Goal: Find specific page/section: Find specific page/section

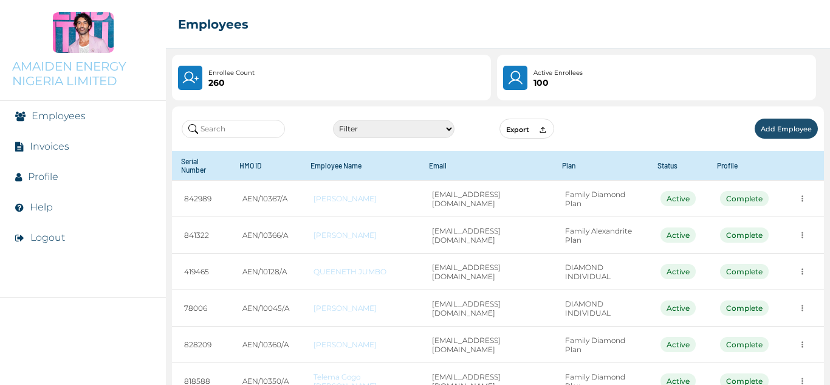
click at [271, 127] on input "text" at bounding box center [233, 129] width 103 height 18
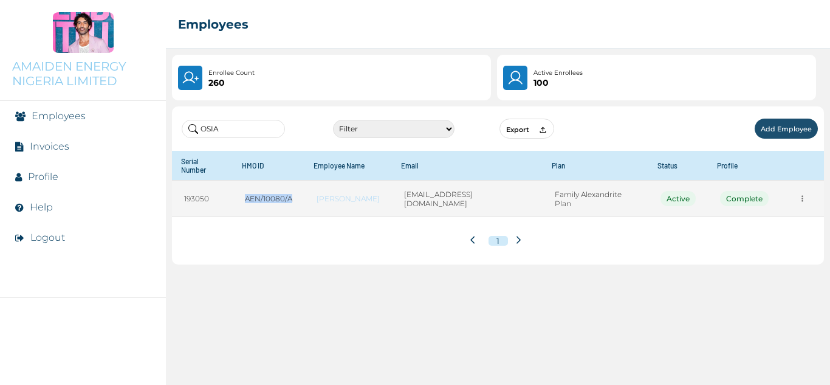
drag, startPoint x: 302, startPoint y: 190, endPoint x: 252, endPoint y: 190, distance: 50.4
click at [252, 190] on td "AEN/10080/A" at bounding box center [269, 199] width 72 height 36
copy td "AEN/10080/A"
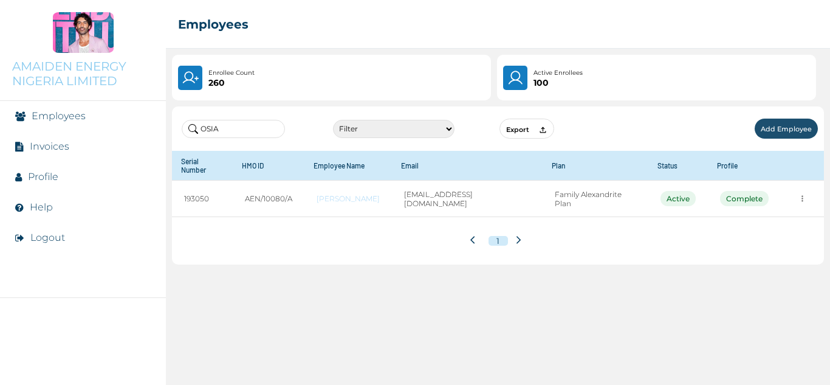
click at [253, 133] on input "OSIA" at bounding box center [233, 129] width 103 height 18
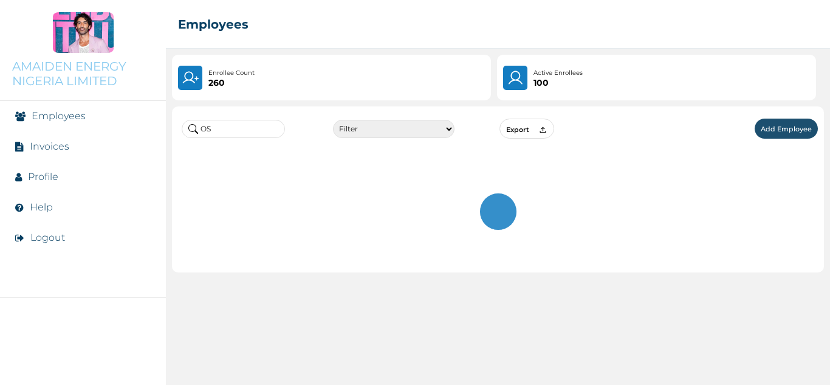
type input "O"
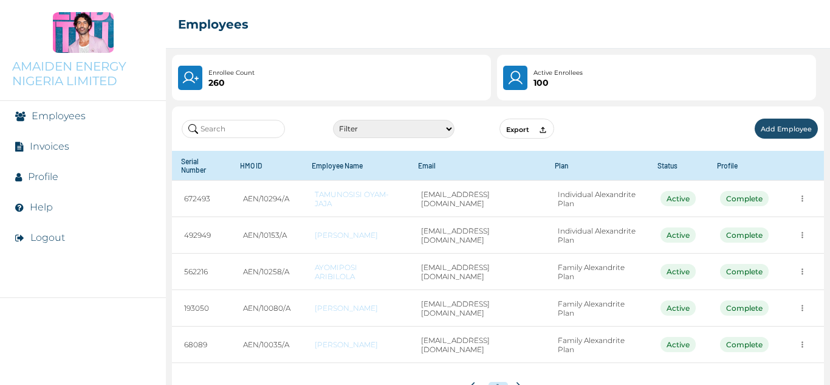
paste input "Erukubami"
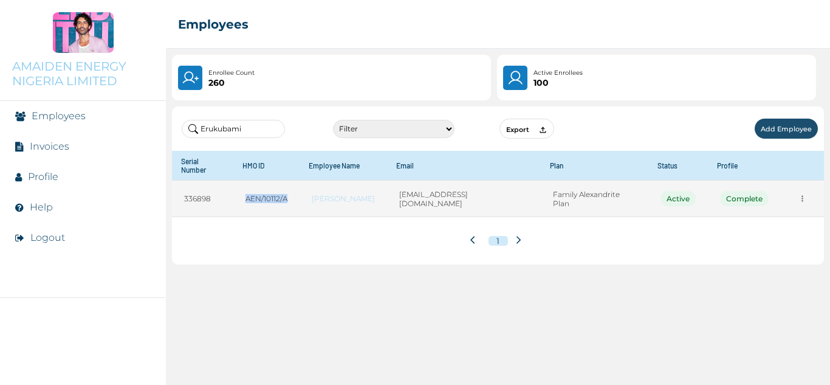
drag, startPoint x: 298, startPoint y: 187, endPoint x: 250, endPoint y: 190, distance: 48.7
click at [250, 190] on td "AEN/10112/A" at bounding box center [266, 199] width 66 height 36
copy td "AEN/10112/A"
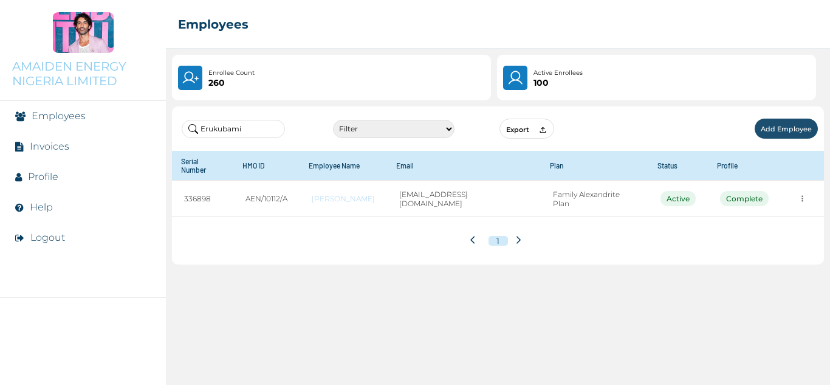
click at [266, 132] on input "Erukubami" at bounding box center [233, 129] width 103 height 18
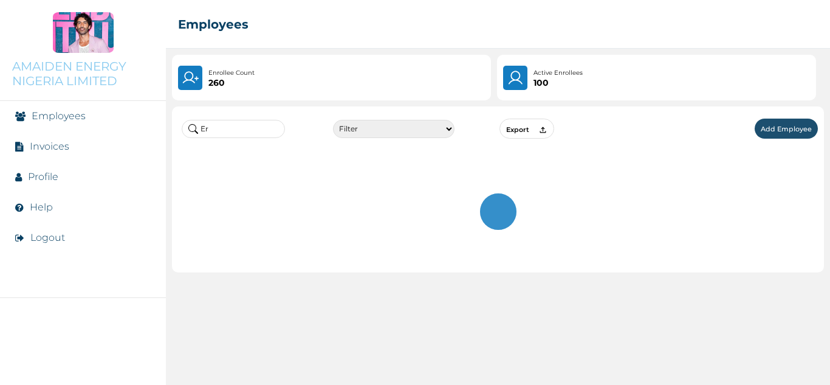
type input "E"
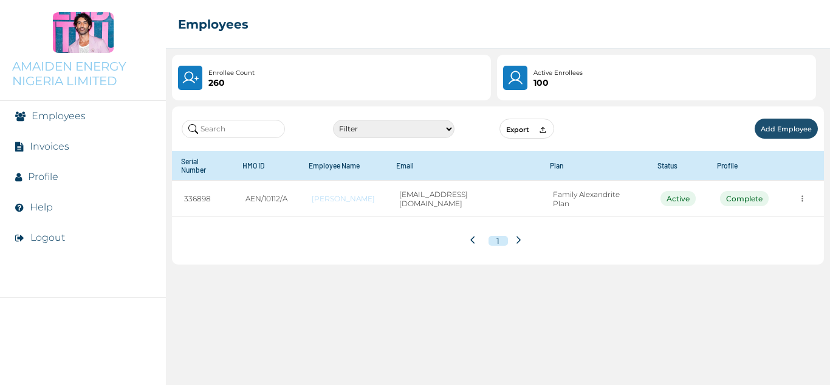
paste input "[PERSON_NAME]"
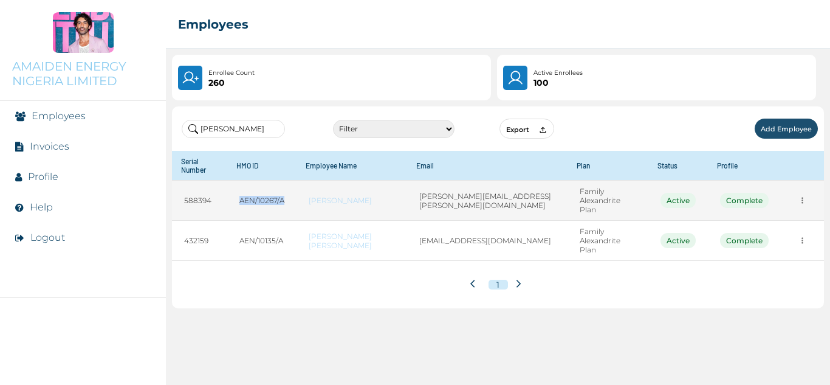
drag, startPoint x: 292, startPoint y: 197, endPoint x: 239, endPoint y: 199, distance: 52.9
click at [239, 199] on td "AEN/10267/A" at bounding box center [261, 201] width 69 height 40
copy td "AEN/10267/A"
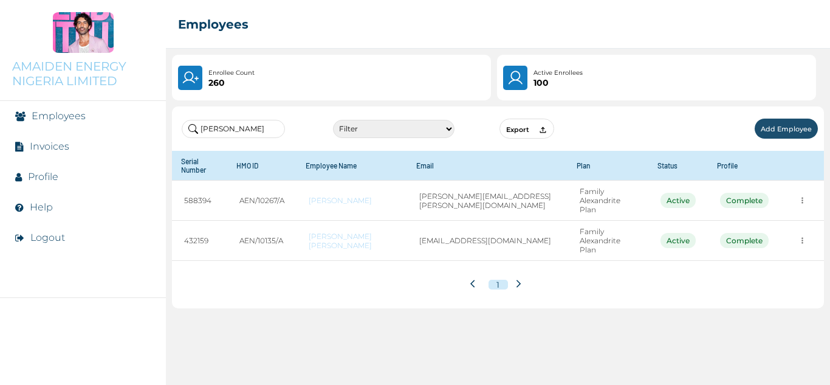
click at [270, 132] on input "[PERSON_NAME]" at bounding box center [233, 129] width 103 height 18
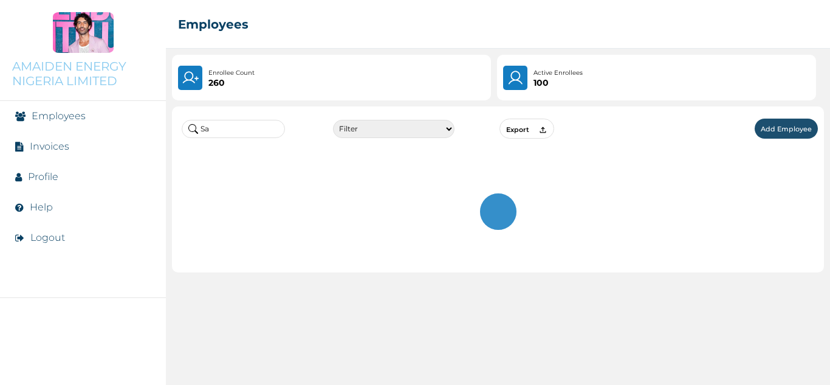
type input "S"
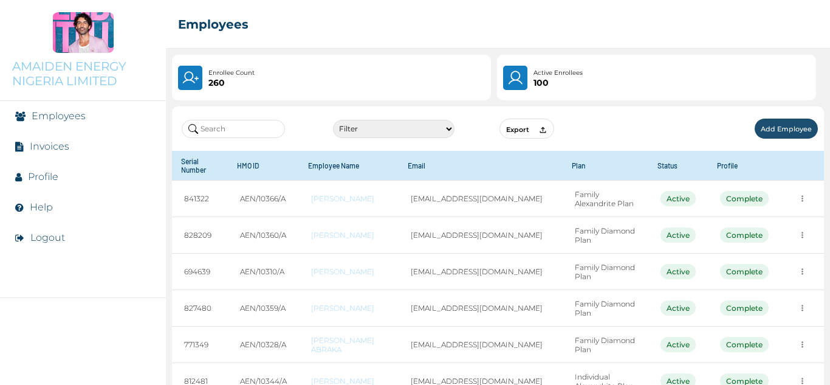
paste input "Abdullahi"
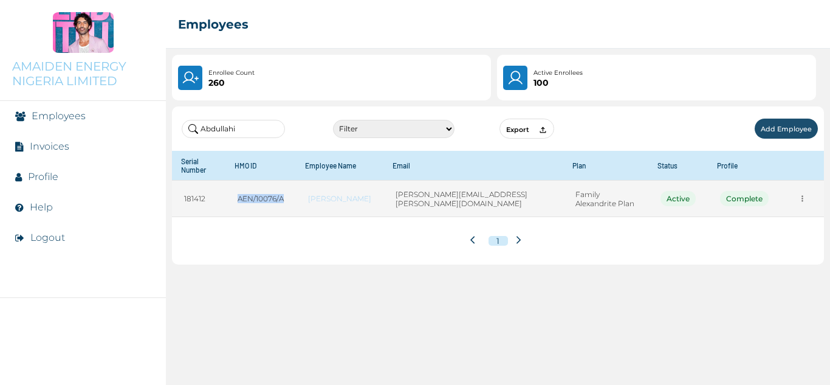
drag, startPoint x: 301, startPoint y: 187, endPoint x: 251, endPoint y: 191, distance: 50.6
click at [251, 191] on td "AEN/10076/A" at bounding box center [260, 199] width 70 height 36
copy td "AEN/10076/A"
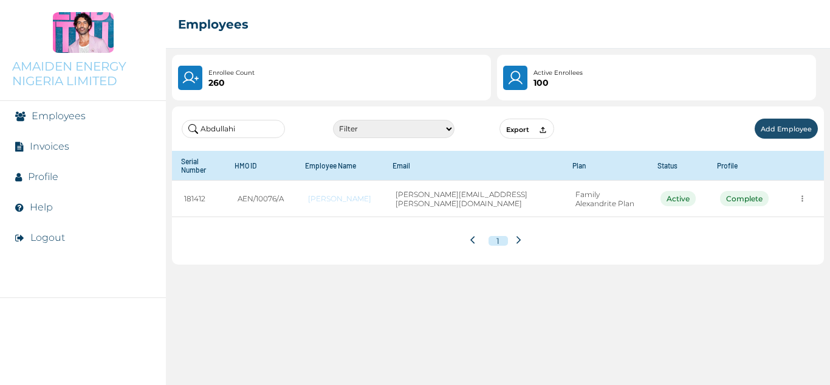
click at [264, 134] on input "Abdullahi" at bounding box center [233, 129] width 103 height 18
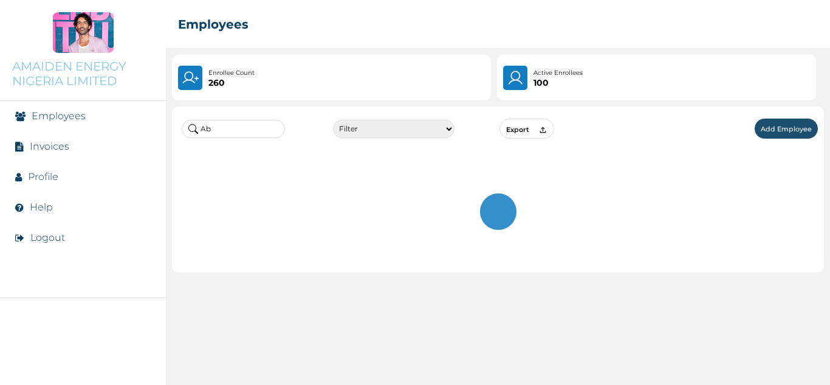
type input "A"
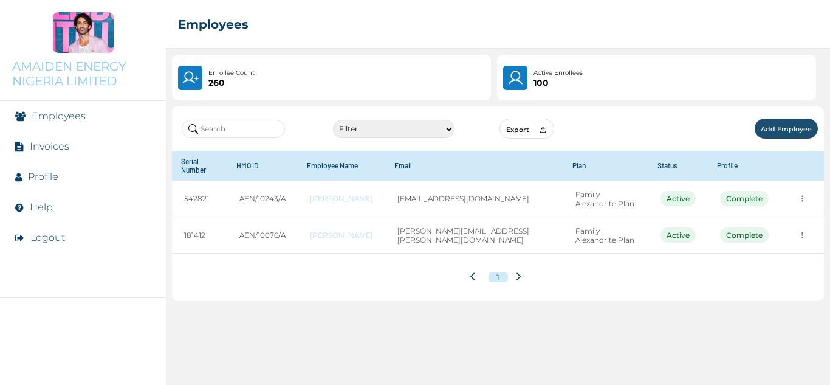
paste input "[PERSON_NAME]"
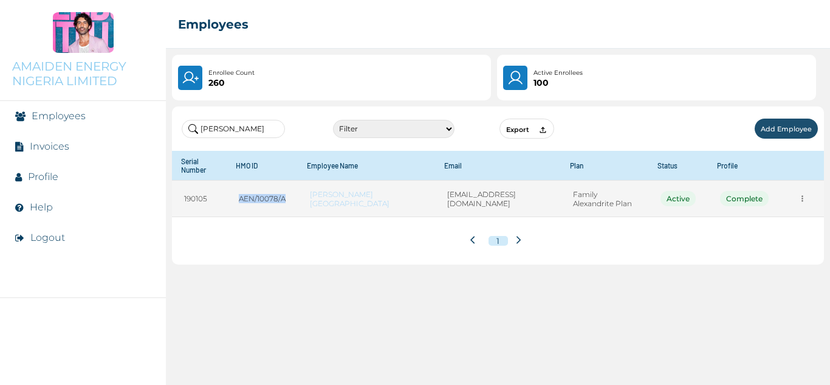
drag, startPoint x: 295, startPoint y: 196, endPoint x: 242, endPoint y: 195, distance: 52.9
click at [242, 195] on td "AEN/10078/A" at bounding box center [262, 199] width 71 height 36
copy td "AEN/10078/A"
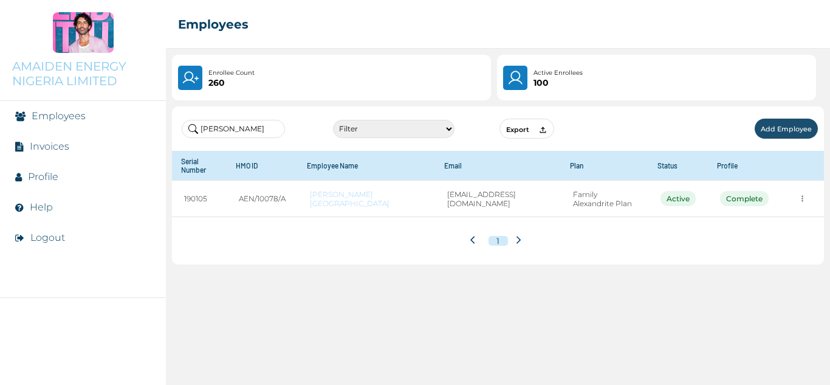
click at [270, 132] on input "[PERSON_NAME]" at bounding box center [233, 129] width 103 height 18
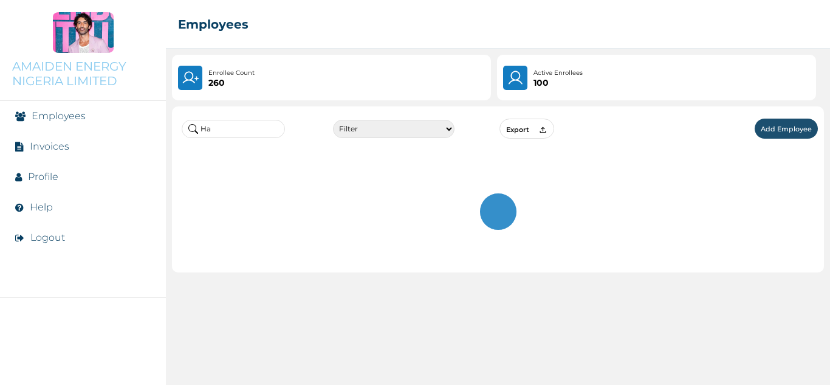
type input "H"
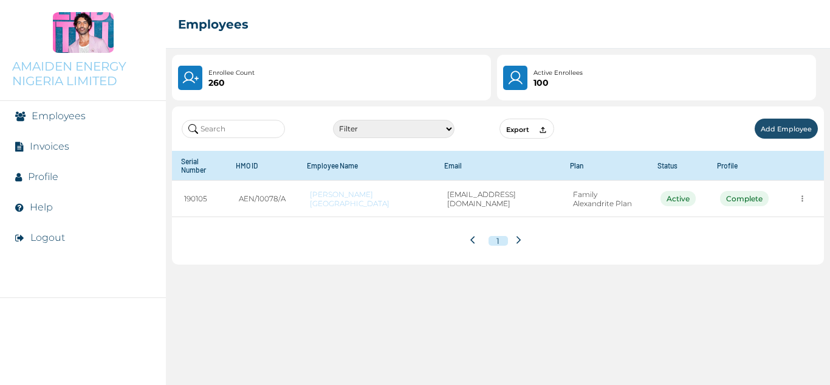
paste input "Edidiong"
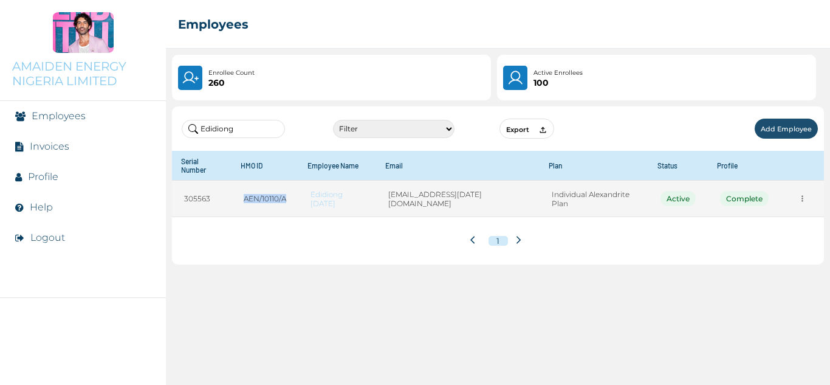
drag, startPoint x: 295, startPoint y: 188, endPoint x: 247, endPoint y: 192, distance: 48.2
click at [247, 192] on td "AEN/10110/A" at bounding box center [265, 199] width 67 height 36
copy td "AEN/10110/A"
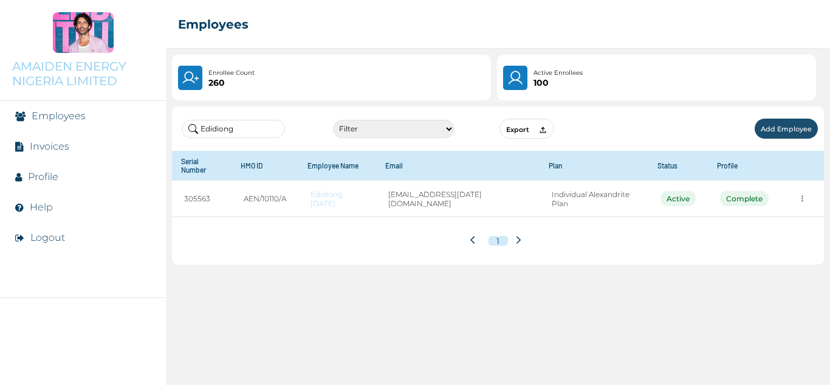
drag, startPoint x: 248, startPoint y: 125, endPoint x: 199, endPoint y: 123, distance: 49.3
click at [199, 123] on input "Edidiong" at bounding box center [233, 129] width 103 height 18
paste input "romobo"
click at [577, 295] on div "Eromobo Filter Active Suspended Deactivated Export Add Employee Serial Number H…" at bounding box center [498, 242] width 664 height 284
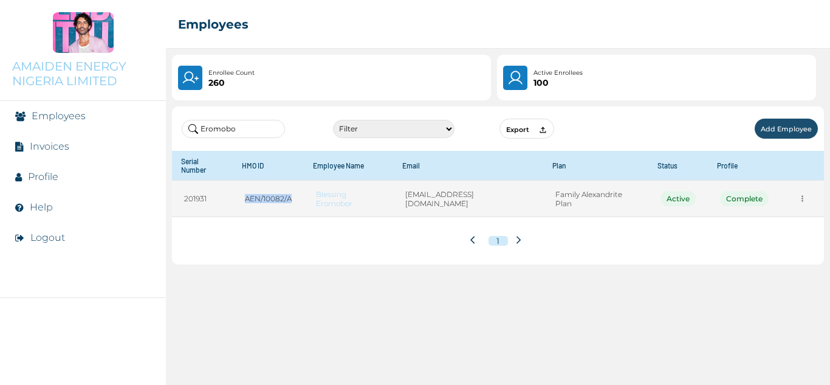
drag, startPoint x: 303, startPoint y: 191, endPoint x: 214, endPoint y: 188, distance: 88.8
click at [209, 181] on tr "201931 AEN/10082/A Blessing Eromobor [EMAIL_ADDRESS][DOMAIN_NAME] Family Alexan…" at bounding box center [498, 199] width 652 height 36
copy tr "AEN/10082/A"
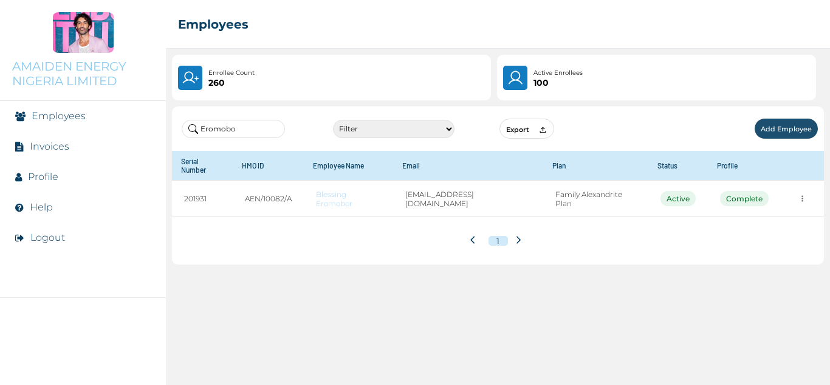
drag, startPoint x: 244, startPoint y: 133, endPoint x: 187, endPoint y: 129, distance: 56.7
click at [187, 129] on input "Eromobo" at bounding box center [233, 129] width 103 height 18
paste input "Yakubu"
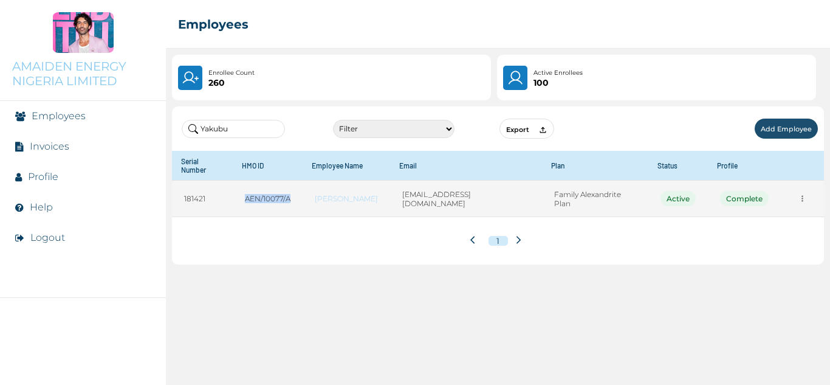
drag, startPoint x: 309, startPoint y: 186, endPoint x: 246, endPoint y: 188, distance: 63.3
click at [246, 188] on td "AEN/10077/A" at bounding box center [268, 199] width 70 height 36
copy td "AEN/10077/A"
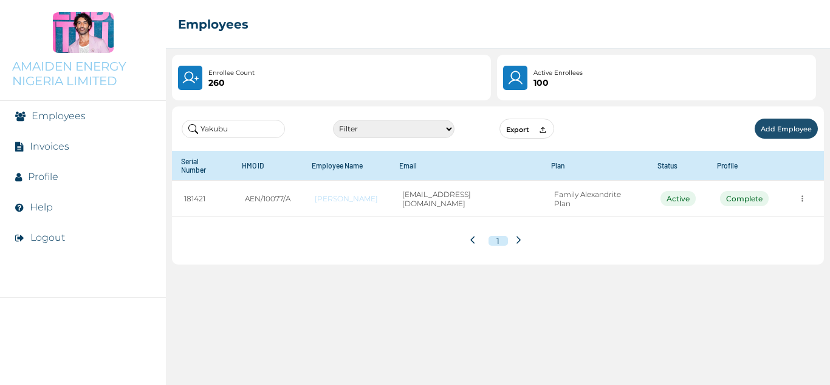
drag, startPoint x: 256, startPoint y: 130, endPoint x: 283, endPoint y: 123, distance: 27.1
click at [261, 128] on input "Yakubu" at bounding box center [233, 129] width 103 height 18
drag, startPoint x: 196, startPoint y: 128, endPoint x: 253, endPoint y: 128, distance: 57.1
click at [253, 128] on input "Yakubu" at bounding box center [233, 129] width 103 height 18
paste input "[PERSON_NAME]"
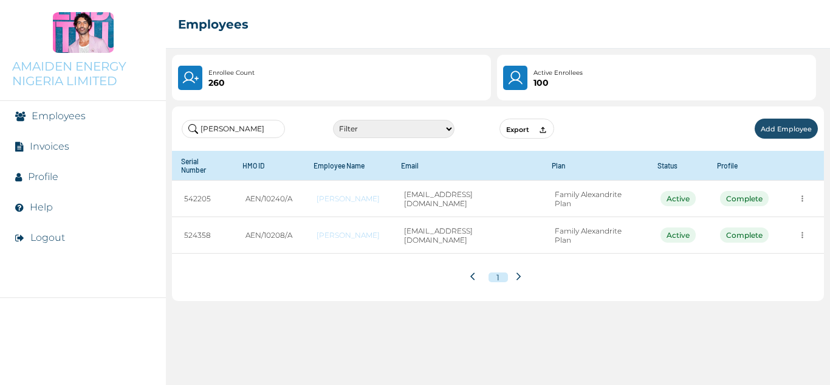
click at [238, 128] on input "[PERSON_NAME]" at bounding box center [233, 129] width 103 height 18
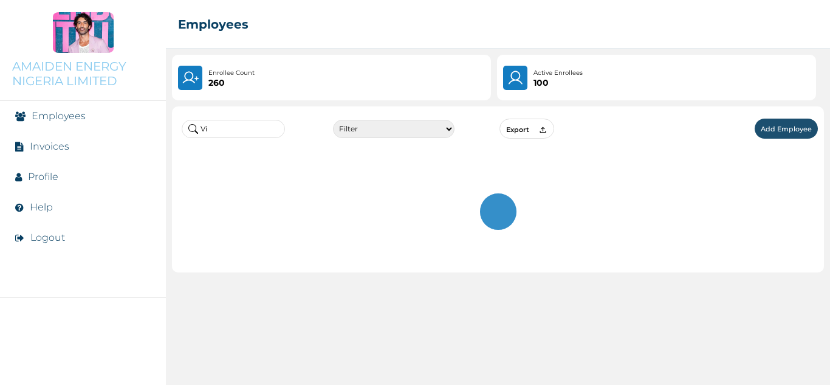
type input "V"
type input "a"
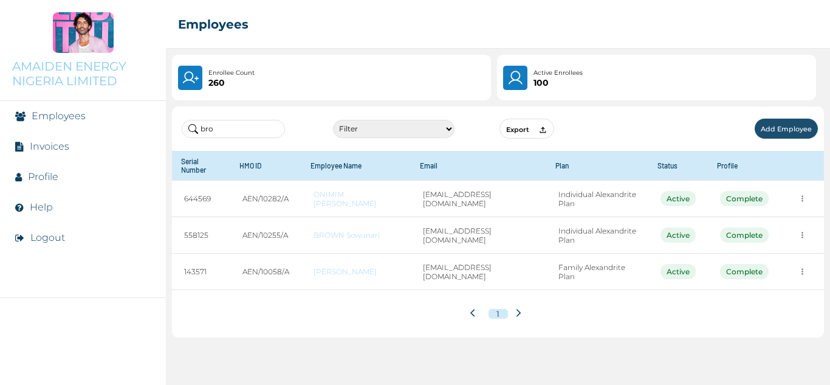
drag, startPoint x: 214, startPoint y: 130, endPoint x: 202, endPoint y: 126, distance: 12.9
click at [185, 131] on input "bro" at bounding box center [233, 129] width 103 height 18
paste input "Maduabuchi"
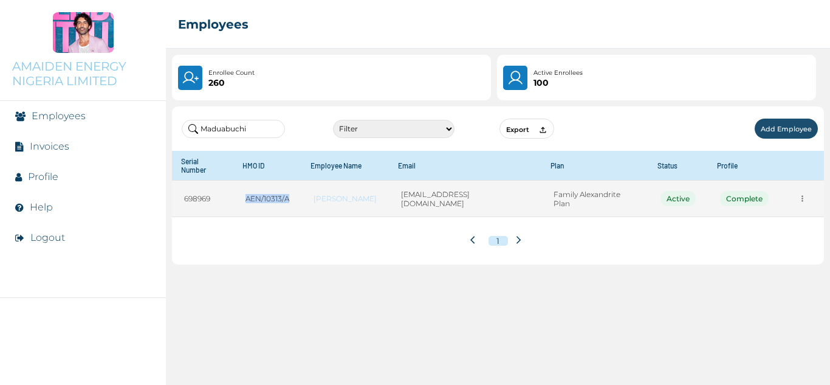
drag, startPoint x: 298, startPoint y: 202, endPoint x: 245, endPoint y: 202, distance: 53.5
click at [245, 202] on td "AEN/10313/A" at bounding box center [267, 199] width 68 height 36
copy td "AEN/10313/A"
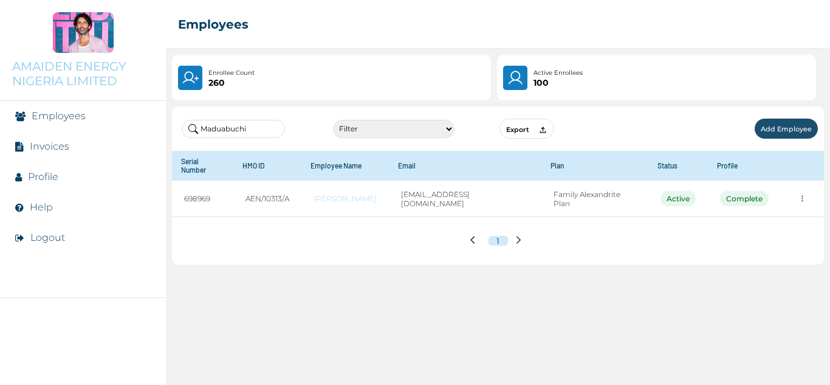
drag, startPoint x: 272, startPoint y: 133, endPoint x: 192, endPoint y: 133, distance: 79.6
click at [192, 133] on input "Maduabuchi" at bounding box center [233, 129] width 103 height 18
paste input "Ibinabo"
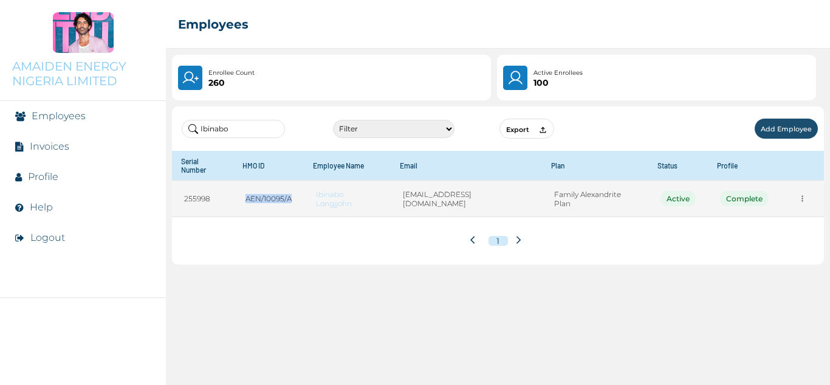
drag, startPoint x: 295, startPoint y: 185, endPoint x: 232, endPoint y: 192, distance: 63.6
click at [232, 192] on tr "255998 AEN/10095/A Ibinabo Longjjohn [EMAIL_ADDRESS][DOMAIN_NAME] Family Alexan…" at bounding box center [498, 199] width 652 height 36
copy tr "AEN/10095/A"
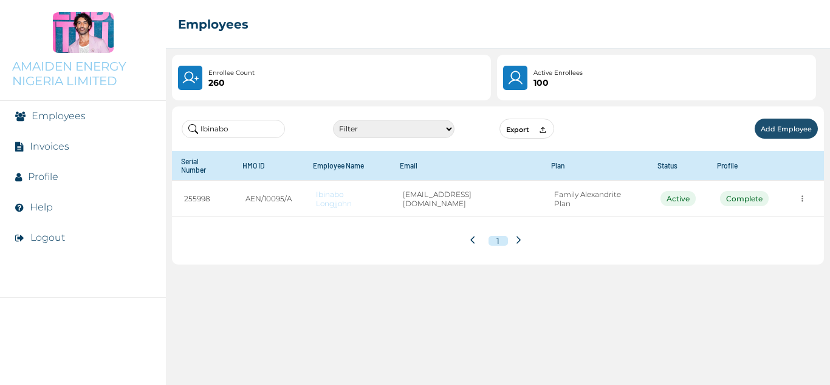
drag, startPoint x: 254, startPoint y: 128, endPoint x: 201, endPoint y: 132, distance: 53.6
click at [201, 132] on input "Ibinabo" at bounding box center [233, 129] width 103 height 18
paste input "Agada"
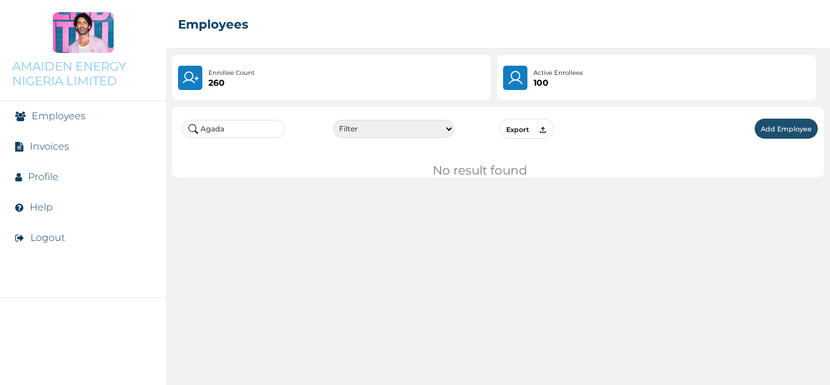
drag, startPoint x: 238, startPoint y: 125, endPoint x: 188, endPoint y: 122, distance: 49.9
click at [188, 122] on input "Agada" at bounding box center [233, 129] width 103 height 18
paste input "Innocent"
drag, startPoint x: 258, startPoint y: 131, endPoint x: 201, endPoint y: 132, distance: 57.2
click at [201, 132] on input "Innocent" at bounding box center [233, 129] width 103 height 18
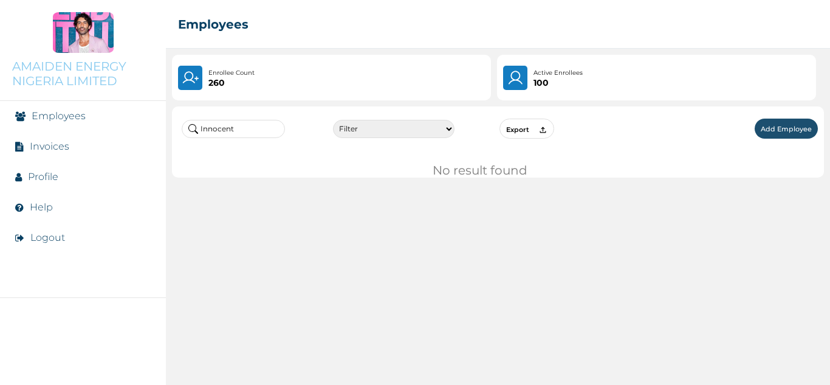
paste input "Ukonu"
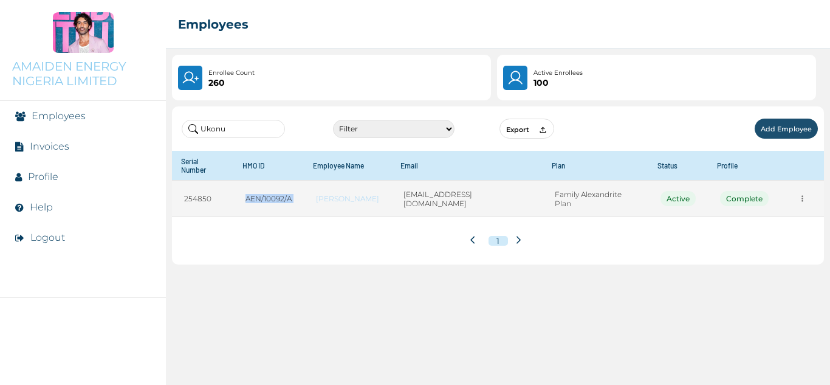
drag, startPoint x: 307, startPoint y: 188, endPoint x: 241, endPoint y: 190, distance: 65.7
click at [241, 190] on tr "254850 AEN/10092/A [PERSON_NAME] [EMAIL_ADDRESS][DOMAIN_NAME] Family Alexandrit…" at bounding box center [498, 199] width 652 height 36
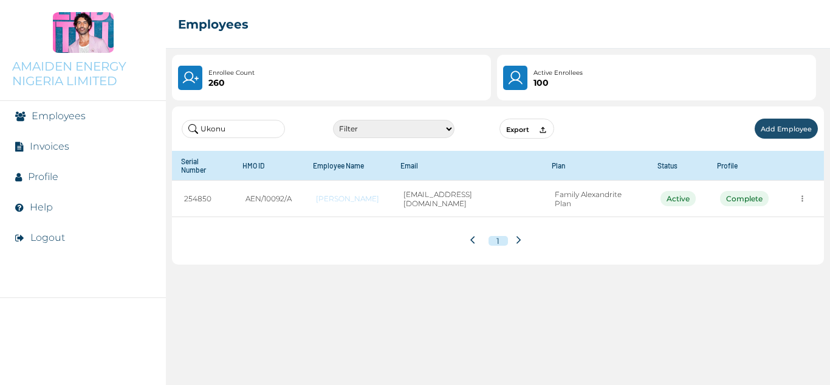
drag, startPoint x: 239, startPoint y: 131, endPoint x: 188, endPoint y: 134, distance: 51.7
click at [188, 134] on input "Ukonu" at bounding box center [233, 129] width 103 height 18
paste input "Adedokun"
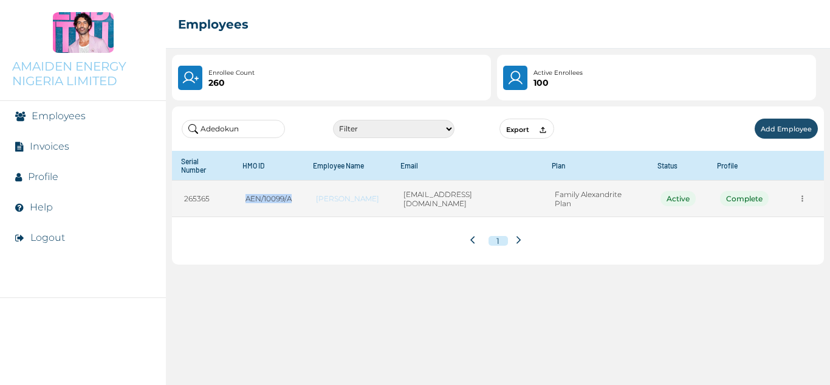
drag, startPoint x: 303, startPoint y: 187, endPoint x: 238, endPoint y: 193, distance: 65.9
click at [238, 193] on td "AEN/10099/A" at bounding box center [268, 199] width 70 height 36
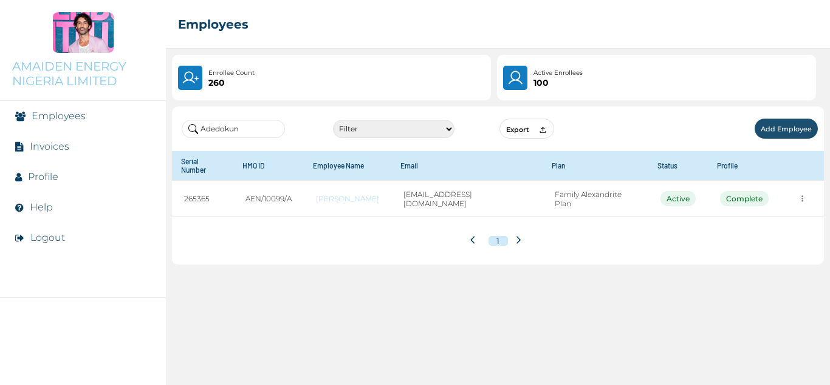
drag, startPoint x: 240, startPoint y: 125, endPoint x: 197, endPoint y: 129, distance: 43.4
click at [197, 129] on input "Adedokun" at bounding box center [233, 129] width 103 height 18
paste input "Ibitoye"
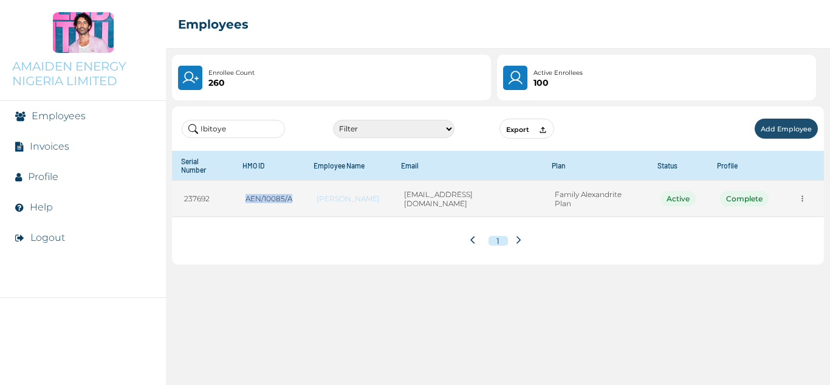
drag, startPoint x: 301, startPoint y: 181, endPoint x: 253, endPoint y: 194, distance: 49.8
click at [253, 194] on td "AEN/10085/A" at bounding box center [268, 199] width 71 height 36
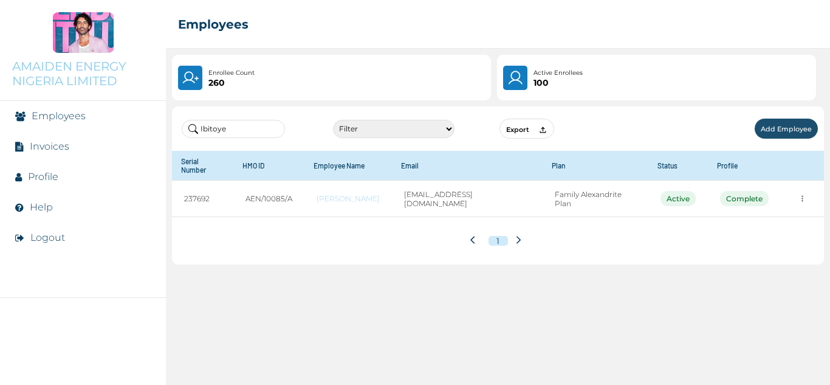
drag, startPoint x: 234, startPoint y: 131, endPoint x: 197, endPoint y: 139, distance: 38.0
click at [197, 139] on div "Ibitoye Filter Active Suspended Deactivated Export Add Employee" at bounding box center [498, 128] width 652 height 44
paste input "Cajetan"
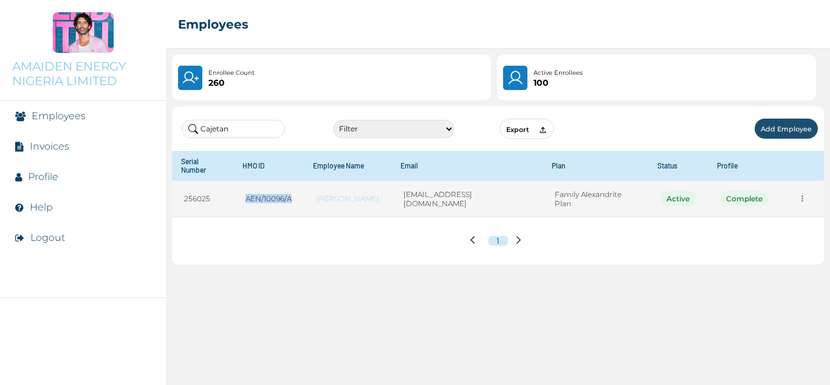
drag, startPoint x: 311, startPoint y: 194, endPoint x: 252, endPoint y: 194, distance: 59.0
click at [252, 194] on td "AEN/10096/A" at bounding box center [268, 199] width 70 height 36
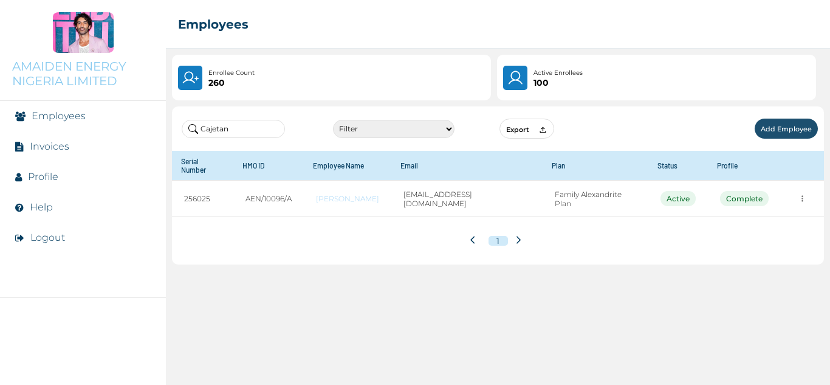
drag, startPoint x: 228, startPoint y: 124, endPoint x: 201, endPoint y: 131, distance: 27.6
click at [201, 131] on input "Cajetan" at bounding box center [233, 129] width 103 height 18
paste input "Evuetapha"
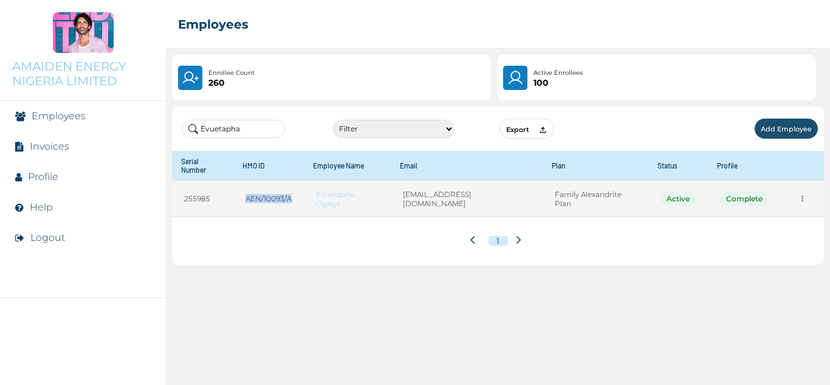
drag, startPoint x: 308, startPoint y: 191, endPoint x: 238, endPoint y: 192, distance: 70.5
click at [238, 192] on td "AEN/10093/A" at bounding box center [268, 199] width 70 height 36
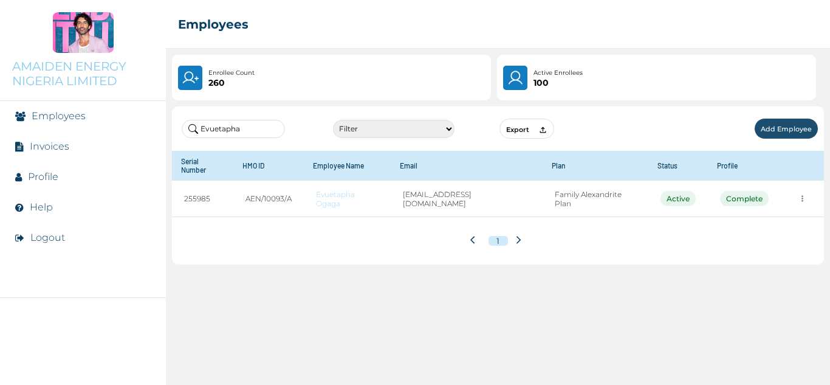
drag, startPoint x: 241, startPoint y: 130, endPoint x: 203, endPoint y: 132, distance: 38.4
click at [203, 132] on input "Evuetapha" at bounding box center [233, 129] width 103 height 18
paste input "Wisdom"
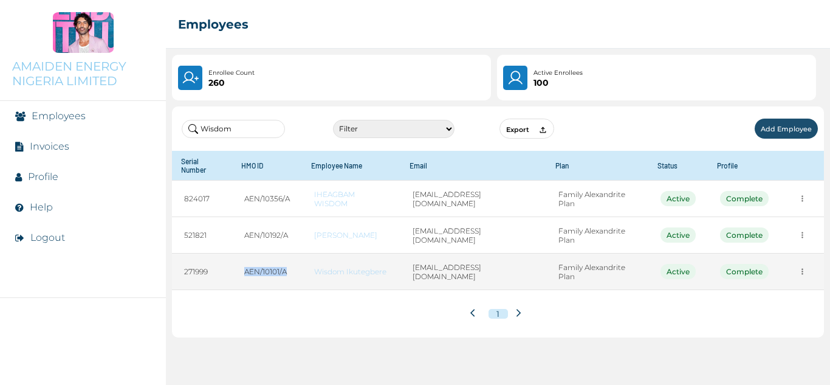
drag, startPoint x: 301, startPoint y: 270, endPoint x: 246, endPoint y: 269, distance: 55.3
click at [246, 269] on td "AEN/10101/A" at bounding box center [267, 271] width 70 height 36
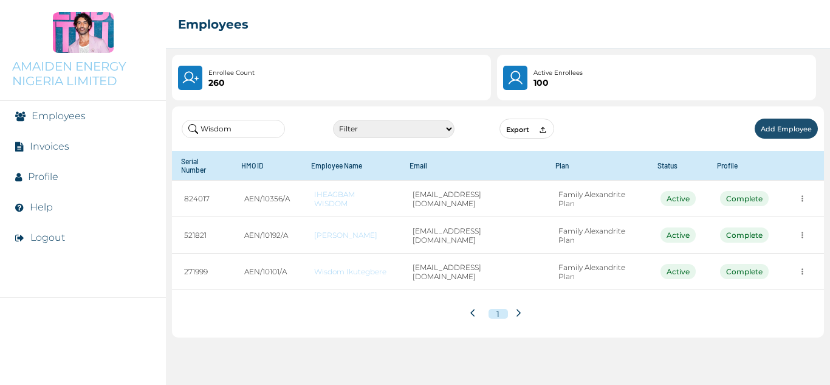
drag, startPoint x: 267, startPoint y: 129, endPoint x: 180, endPoint y: 130, distance: 86.9
click at [180, 130] on div "Wisdom Filter Active Suspended Deactivated Export Add Employee" at bounding box center [498, 128] width 652 height 44
paste input "[PERSON_NAME]"
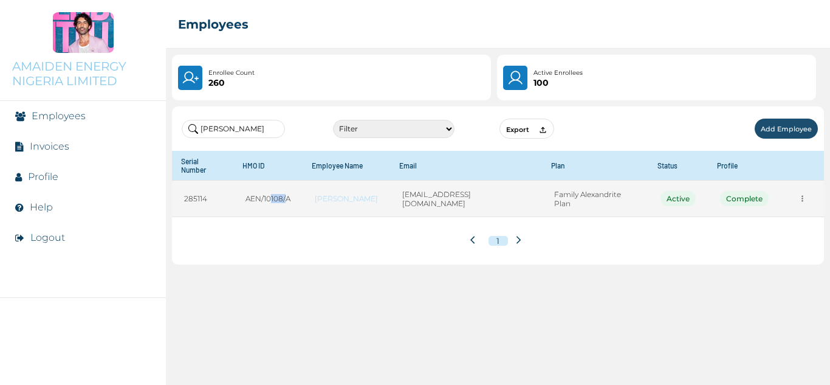
drag, startPoint x: 292, startPoint y: 190, endPoint x: 277, endPoint y: 190, distance: 15.2
click at [277, 190] on td "AEN/10108/A" at bounding box center [267, 199] width 69 height 36
drag, startPoint x: 294, startPoint y: 190, endPoint x: 216, endPoint y: 191, distance: 78.4
click at [216, 191] on tr "285114 AEN/10108/A [PERSON_NAME] [EMAIL_ADDRESS][DOMAIN_NAME] Family Alexandrit…" at bounding box center [498, 199] width 652 height 36
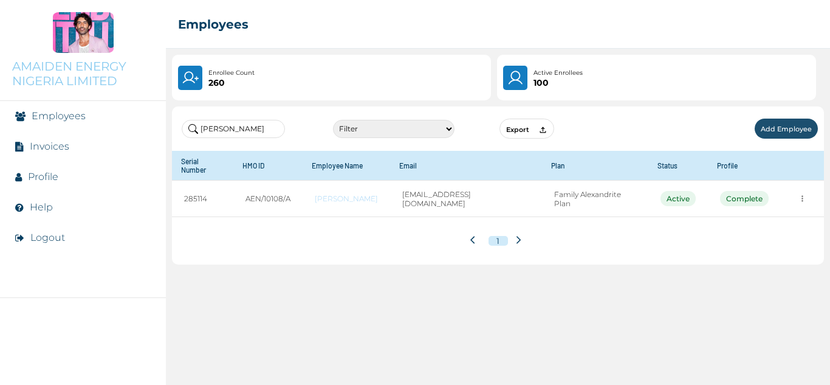
drag, startPoint x: 246, startPoint y: 126, endPoint x: 191, endPoint y: 129, distance: 54.8
click at [191, 129] on input "[PERSON_NAME]" at bounding box center [233, 129] width 103 height 18
paste input "Boma"
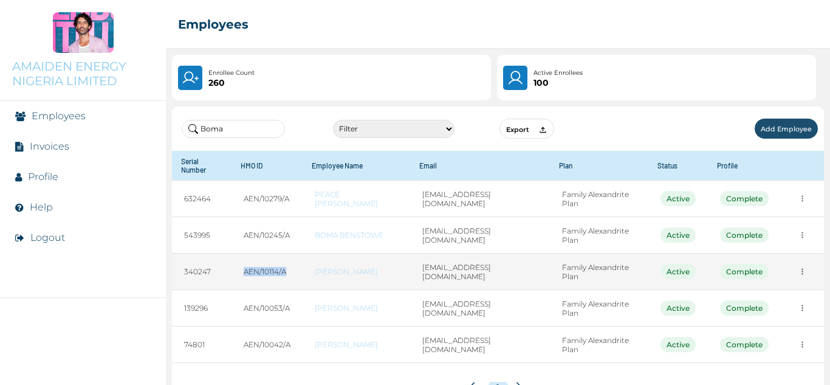
drag, startPoint x: 264, startPoint y: 271, endPoint x: 246, endPoint y: 275, distance: 18.7
click at [246, 275] on td "AEN/10114/A" at bounding box center [267, 271] width 71 height 36
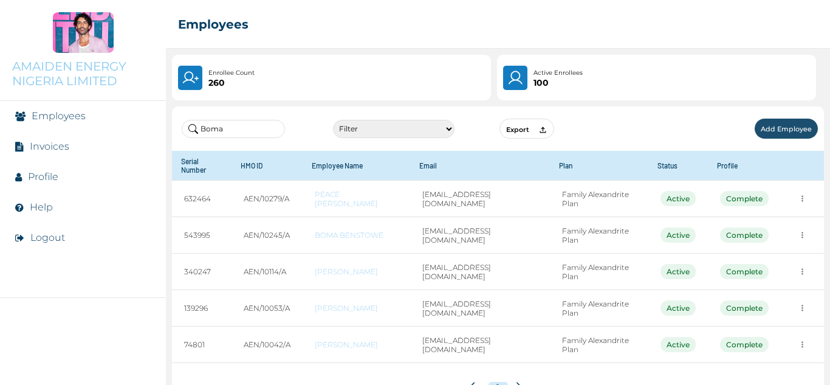
drag, startPoint x: 231, startPoint y: 131, endPoint x: 189, endPoint y: 132, distance: 41.9
click at [189, 132] on input "Boma" at bounding box center [233, 129] width 103 height 18
paste input "[PERSON_NAME]"
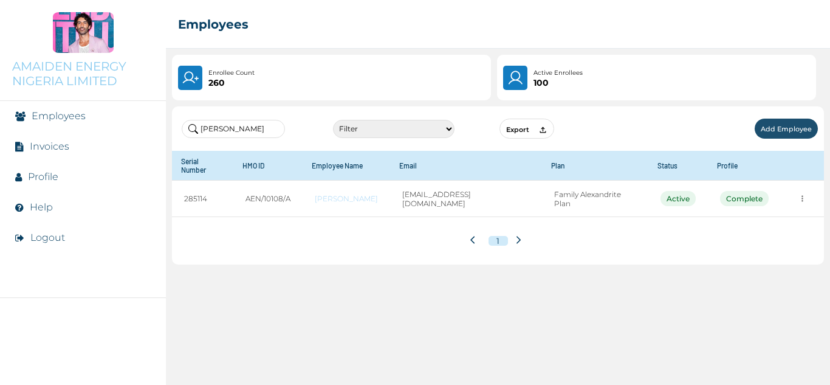
drag, startPoint x: 231, startPoint y: 131, endPoint x: 199, endPoint y: 133, distance: 31.7
click at [199, 133] on input "[PERSON_NAME]" at bounding box center [233, 129] width 103 height 18
paste input "[PERSON_NAME][EMAIL_ADDRESS][DOMAIN_NAME]"
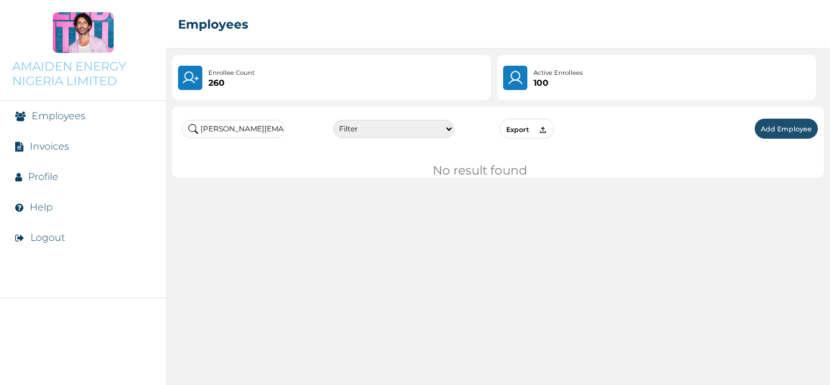
drag, startPoint x: 282, startPoint y: 128, endPoint x: 194, endPoint y: 128, distance: 88.1
click at [194, 128] on input "[PERSON_NAME][EMAIL_ADDRESS][DOMAIN_NAME]" at bounding box center [233, 129] width 103 height 18
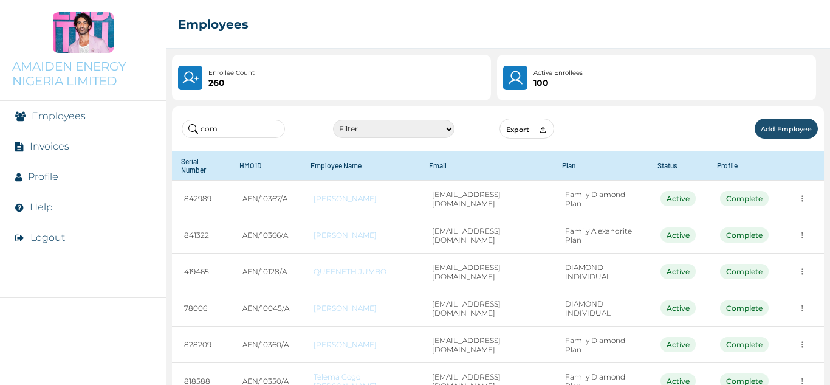
drag, startPoint x: 229, startPoint y: 129, endPoint x: 192, endPoint y: 129, distance: 37.1
click at [192, 129] on input "com" at bounding box center [233, 129] width 103 height 18
paste input "[PERSON_NAME]"
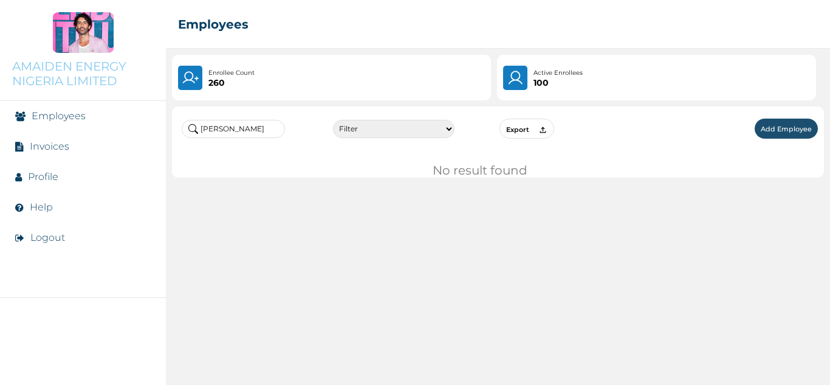
drag, startPoint x: 221, startPoint y: 136, endPoint x: 202, endPoint y: 135, distance: 19.5
click at [202, 135] on input "[PERSON_NAME]" at bounding box center [233, 129] width 103 height 18
paste input "[PERSON_NAME]"
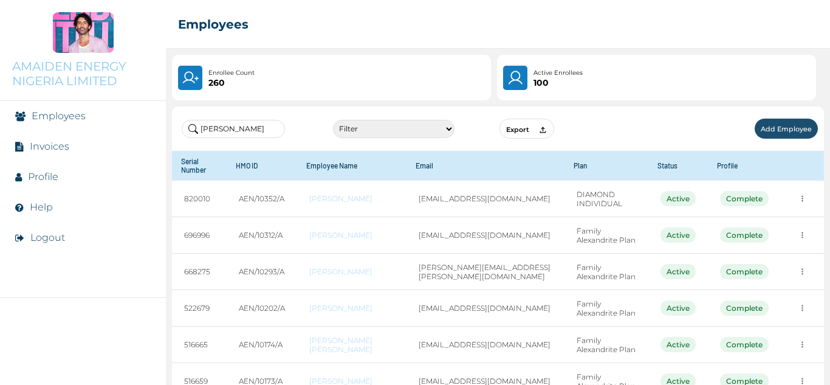
drag, startPoint x: 239, startPoint y: 100, endPoint x: 198, endPoint y: 106, distance: 41.8
click at [198, 106] on div "[PERSON_NAME] Filter Active Suspended Deactivated Export Add Employee" at bounding box center [498, 128] width 652 height 44
paste input "[PERSON_NAME]"
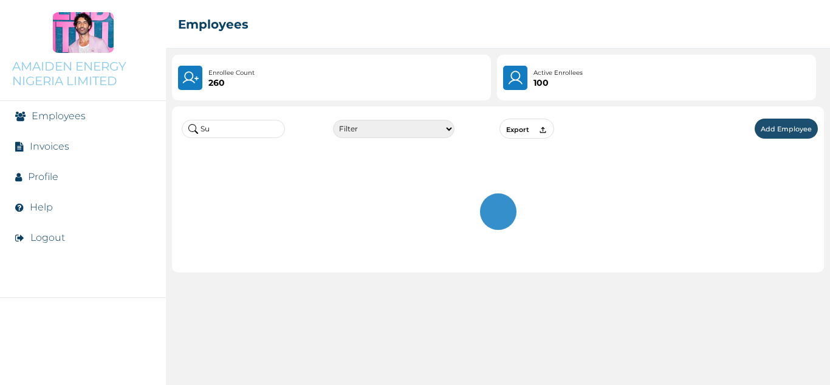
type input "S"
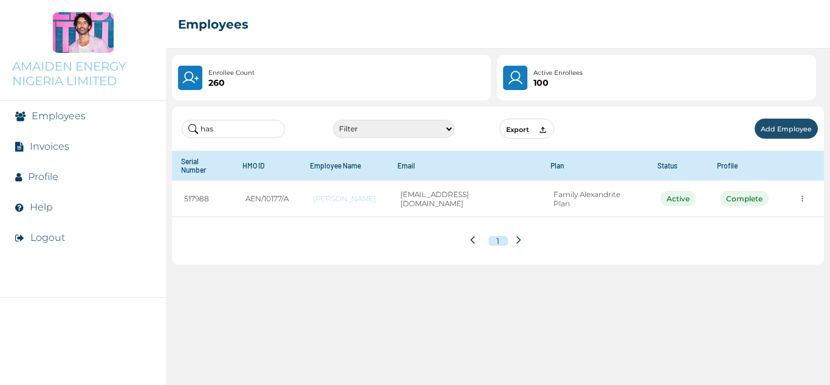
drag, startPoint x: 219, startPoint y: 131, endPoint x: 202, endPoint y: 131, distance: 17.0
click at [202, 131] on input "has" at bounding box center [233, 129] width 103 height 18
paste input "Oyeniyi"
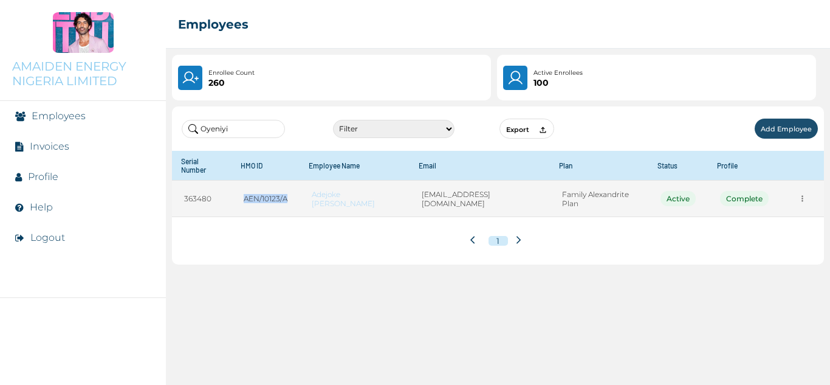
drag, startPoint x: 299, startPoint y: 191, endPoint x: 237, endPoint y: 191, distance: 62.0
click at [237, 191] on tr "363480 AEN/10123/A Adejoke [PERSON_NAME] [EMAIL_ADDRESS][PERSON_NAME][DOMAIN_NA…" at bounding box center [498, 199] width 652 height 36
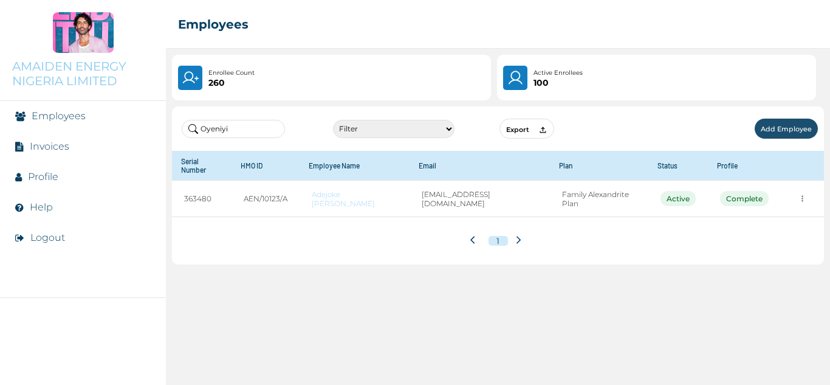
drag, startPoint x: 233, startPoint y: 126, endPoint x: 193, endPoint y: 126, distance: 40.1
click at [193, 126] on input "Oyeniyi" at bounding box center [233, 129] width 103 height 18
paste input "Tochukwu"
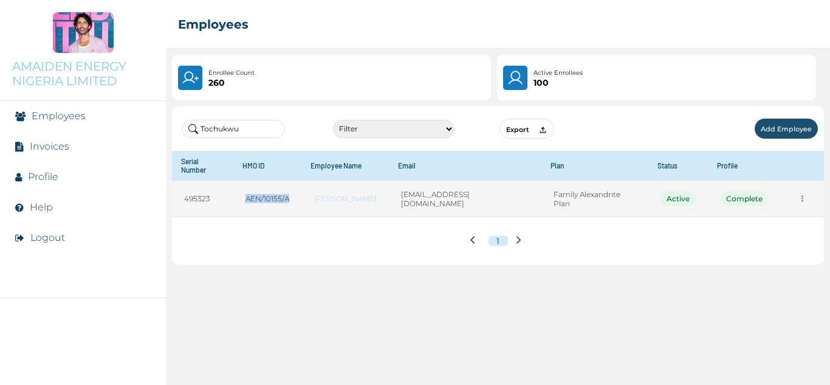
drag, startPoint x: 295, startPoint y: 190, endPoint x: 252, endPoint y: 190, distance: 43.8
click at [252, 190] on td "AEN/10155/A" at bounding box center [267, 199] width 68 height 36
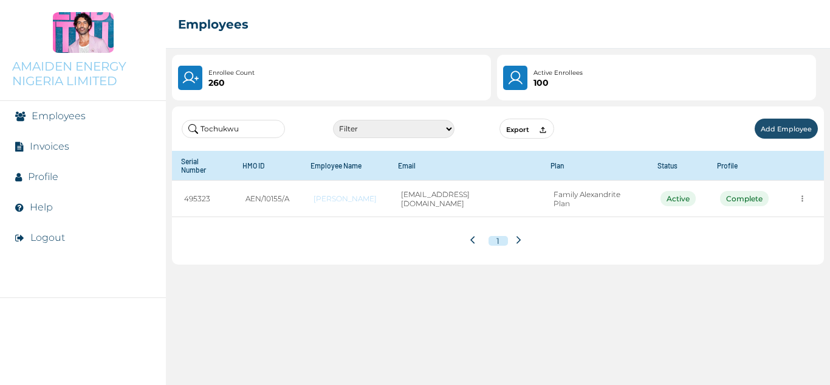
drag, startPoint x: 256, startPoint y: 132, endPoint x: 199, endPoint y: 126, distance: 57.5
click at [199, 126] on input "Tochukwu" at bounding box center [233, 129] width 103 height 18
paste input "Bisuakafe"
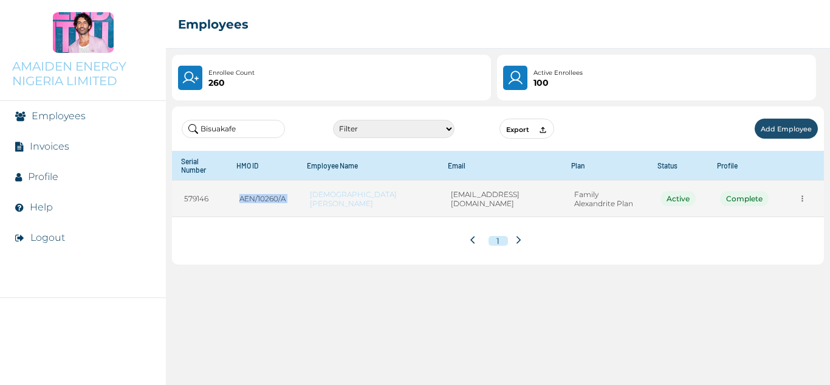
drag, startPoint x: 315, startPoint y: 181, endPoint x: 251, endPoint y: 182, distance: 63.8
click at [251, 182] on tr "579146 AEN/10260/A [DEMOGRAPHIC_DATA][PERSON_NAME] [PERSON_NAME][EMAIL_ADDRESS]…" at bounding box center [498, 199] width 652 height 36
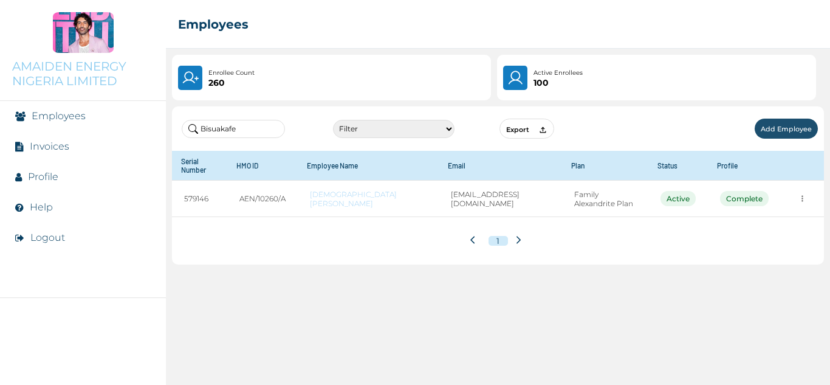
drag, startPoint x: 233, startPoint y: 123, endPoint x: 204, endPoint y: 123, distance: 28.6
click at [204, 123] on input "Bisuakafe" at bounding box center [233, 129] width 103 height 18
paste input "Aghoghovwia"
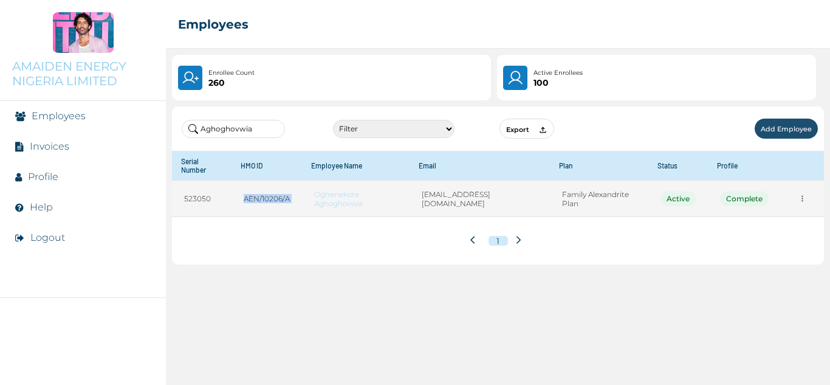
drag, startPoint x: 314, startPoint y: 190, endPoint x: 243, endPoint y: 190, distance: 70.5
click at [243, 190] on tr "523050 AEN/10206/A Oghenekore Aghoghovwia [EMAIL_ADDRESS][DOMAIN_NAME] Family A…" at bounding box center [498, 199] width 652 height 36
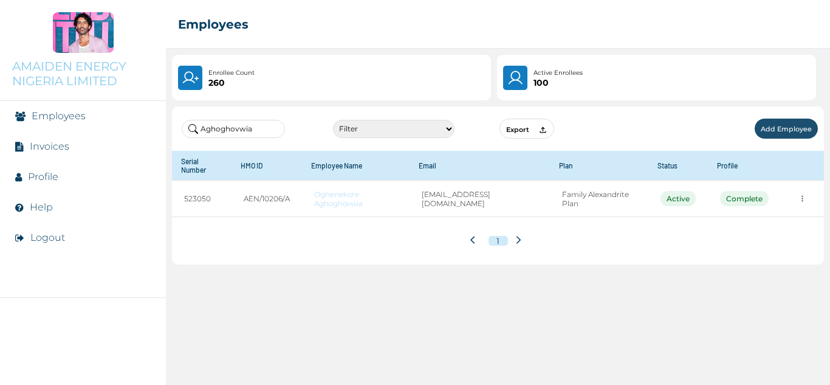
drag, startPoint x: 252, startPoint y: 128, endPoint x: 199, endPoint y: 139, distance: 54.0
click at [199, 139] on div "Aghoghovwia Filter Active Suspended Deactivated Export Add Employee" at bounding box center [498, 128] width 652 height 44
paste input "Aniekan"
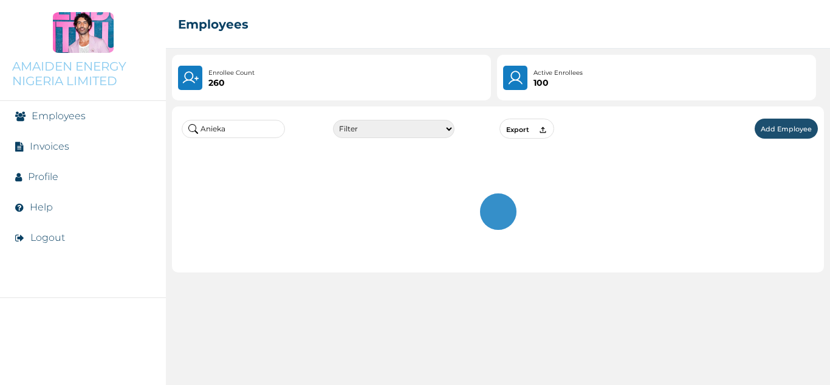
click at [242, 112] on div "Anieka Filter Active Suspended Deactivated Export Add Employee" at bounding box center [498, 128] width 652 height 44
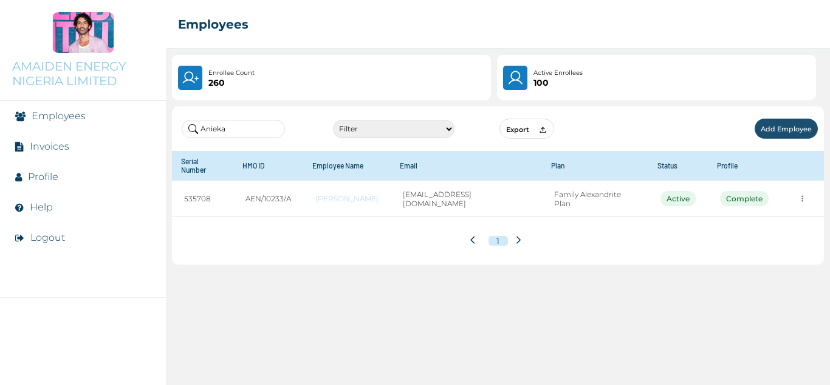
click at [247, 125] on input "Anieka" at bounding box center [233, 129] width 103 height 18
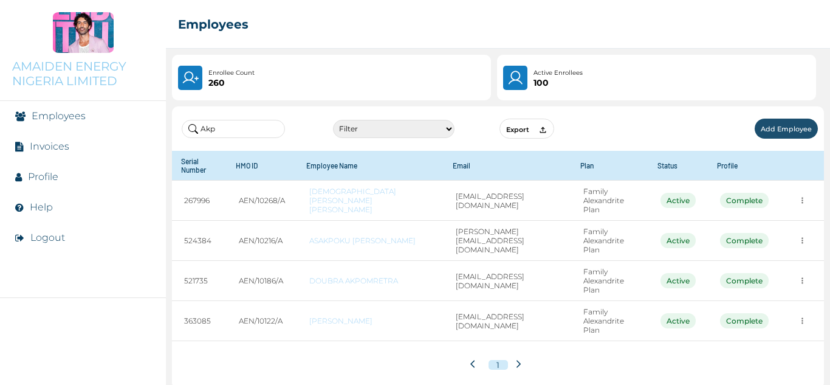
drag, startPoint x: 230, startPoint y: 128, endPoint x: 202, endPoint y: 130, distance: 27.4
click at [202, 130] on input "Akp" at bounding box center [233, 129] width 103 height 18
paste input "[DEMOGRAPHIC_DATA]"
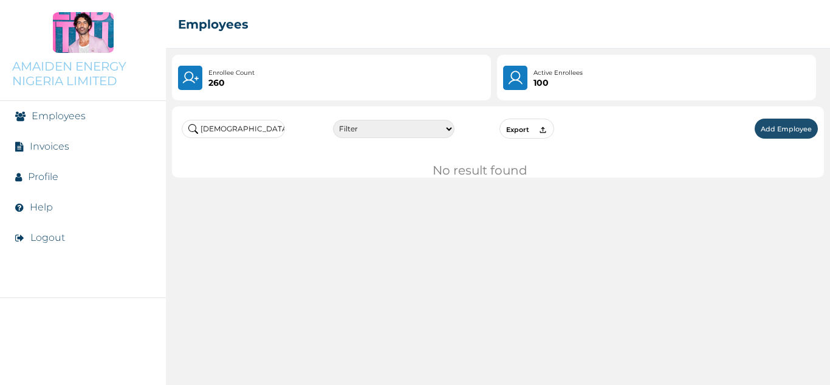
type input "[DEMOGRAPHIC_DATA]"
drag, startPoint x: 241, startPoint y: 133, endPoint x: 191, endPoint y: 132, distance: 50.4
click at [191, 132] on input "[DEMOGRAPHIC_DATA]" at bounding box center [233, 129] width 103 height 18
drag, startPoint x: 225, startPoint y: 122, endPoint x: 195, endPoint y: 127, distance: 30.9
click at [195, 127] on input "ogin" at bounding box center [233, 129] width 103 height 18
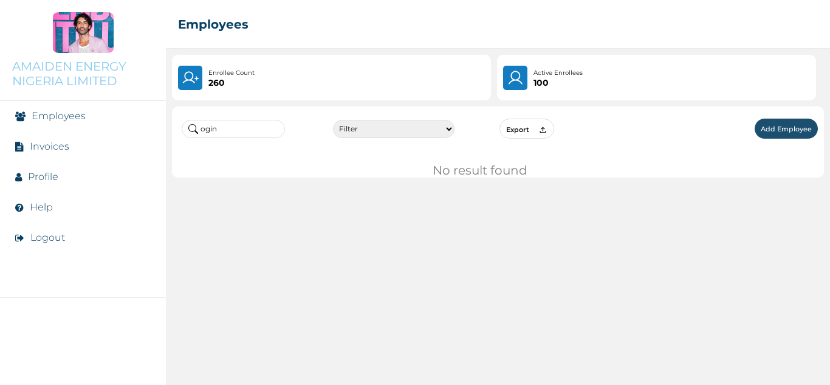
paste input "Ndipmo"
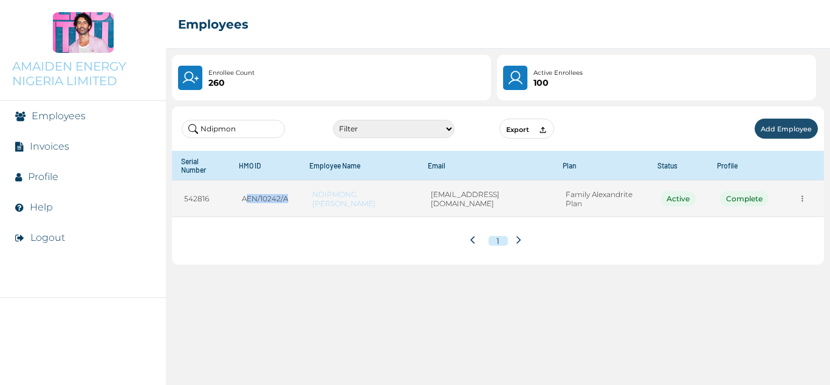
drag, startPoint x: 295, startPoint y: 199, endPoint x: 249, endPoint y: 200, distance: 45.6
click at [249, 200] on td "AEN/10242/A" at bounding box center [265, 199] width 70 height 36
drag, startPoint x: 243, startPoint y: 197, endPoint x: 313, endPoint y: 201, distance: 70.0
click at [313, 201] on tr "542816 AEN/10242/A NDIPMONG [PERSON_NAME] [EMAIL_ADDRESS][DOMAIN_NAME] Family A…" at bounding box center [498, 199] width 652 height 36
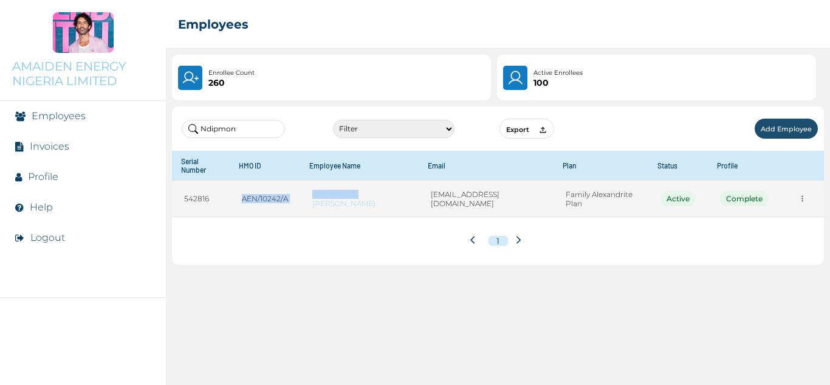
click at [286, 197] on td "AEN/10242/A" at bounding box center [265, 199] width 70 height 36
click at [305, 197] on td "NDIPMONG [PERSON_NAME]" at bounding box center [359, 199] width 119 height 36
drag, startPoint x: 295, startPoint y: 192, endPoint x: 239, endPoint y: 197, distance: 55.5
click at [241, 197] on td "AEN/10242/A" at bounding box center [265, 199] width 70 height 36
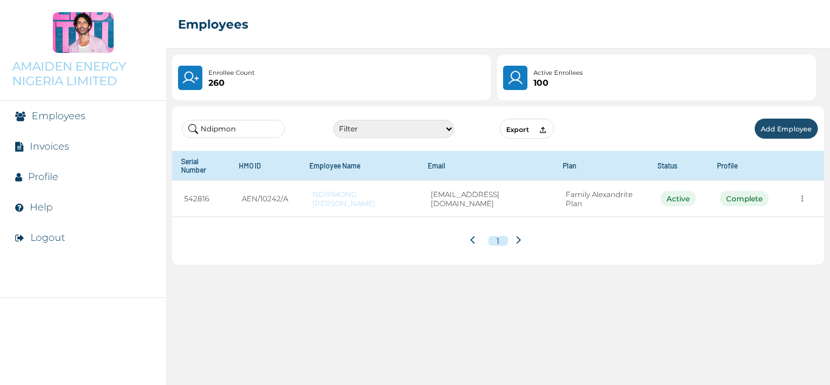
drag, startPoint x: 242, startPoint y: 132, endPoint x: 195, endPoint y: 134, distance: 46.8
click at [195, 134] on input "Ndipmon" at bounding box center [233, 129] width 103 height 18
paste input "Odungide"
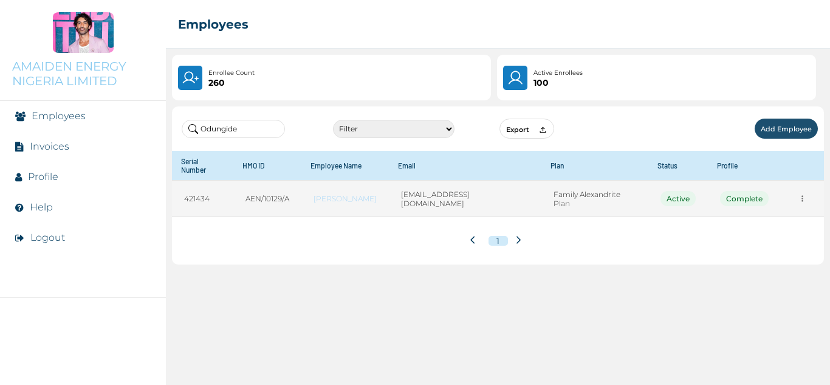
type input "Odungide"
drag, startPoint x: 295, startPoint y: 186, endPoint x: 246, endPoint y: 196, distance: 50.2
click at [246, 196] on td "AEN/10129/A" at bounding box center [267, 199] width 68 height 36
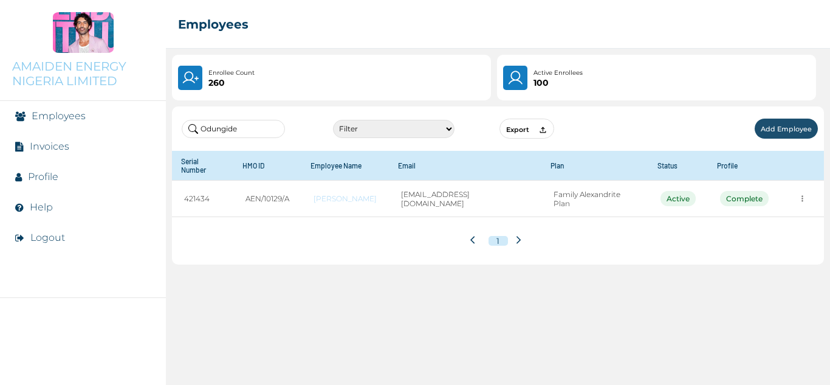
drag, startPoint x: 242, startPoint y: 129, endPoint x: 201, endPoint y: 134, distance: 42.2
click at [201, 134] on input "Odungide" at bounding box center [233, 129] width 103 height 18
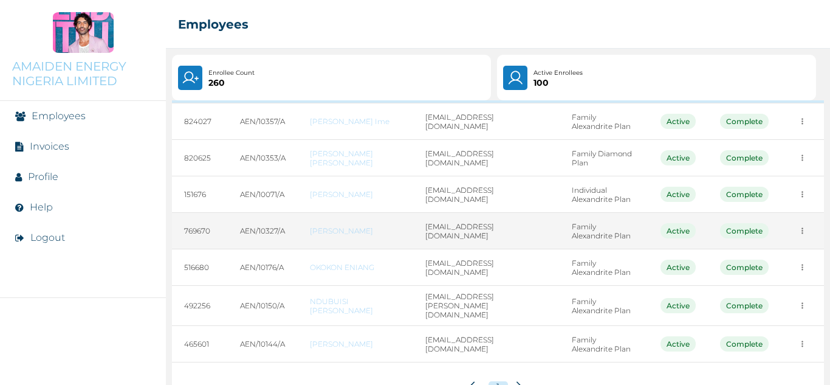
scroll to position [105, 0]
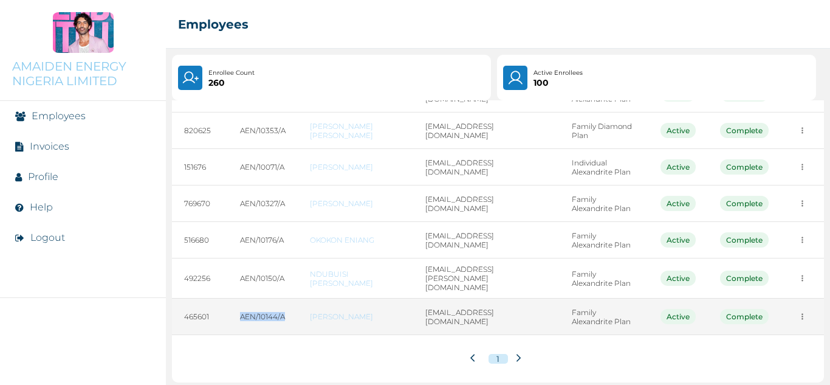
drag, startPoint x: 292, startPoint y: 312, endPoint x: 239, endPoint y: 314, distance: 53.5
click at [239, 314] on td "AEN/10144/A" at bounding box center [263, 316] width 70 height 36
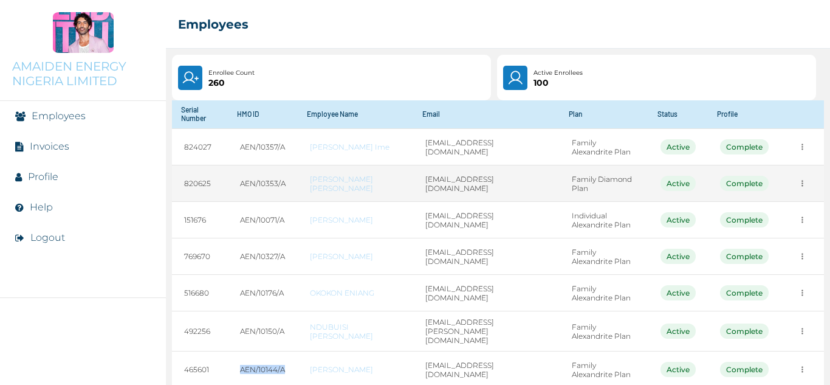
scroll to position [0, 0]
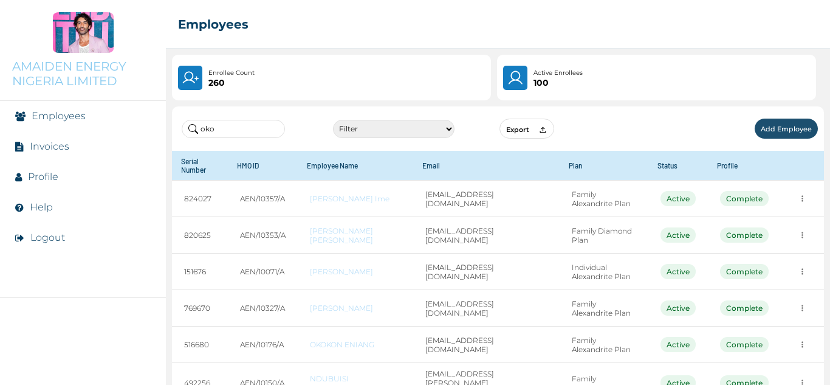
drag, startPoint x: 244, startPoint y: 132, endPoint x: 195, endPoint y: 132, distance: 49.2
click at [195, 132] on input "oko" at bounding box center [233, 129] width 103 height 18
paste input "Ogundare"
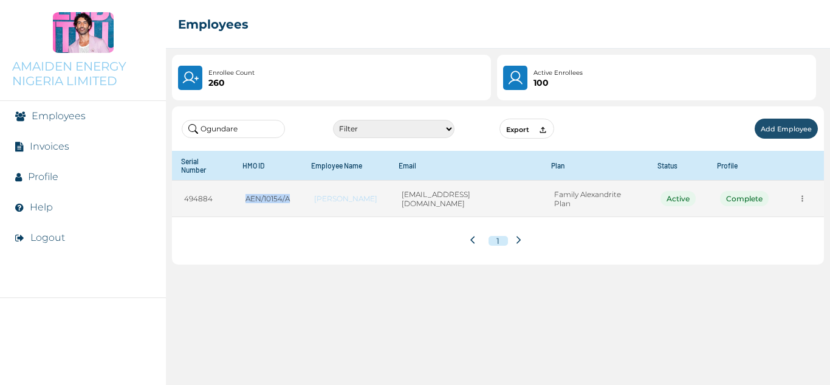
drag, startPoint x: 292, startPoint y: 197, endPoint x: 238, endPoint y: 203, distance: 55.0
click at [238, 203] on td "AEN/10154/A" at bounding box center [267, 199] width 69 height 36
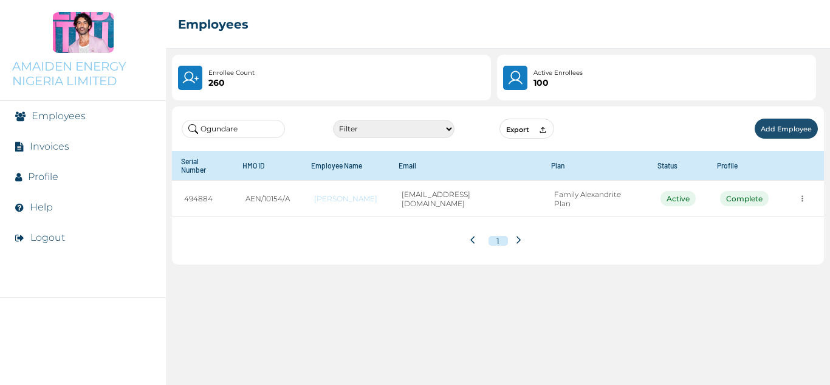
drag, startPoint x: 253, startPoint y: 123, endPoint x: 198, endPoint y: 123, distance: 54.7
click at [198, 123] on input "Ogundare" at bounding box center [233, 129] width 103 height 18
paste input "nuoha"
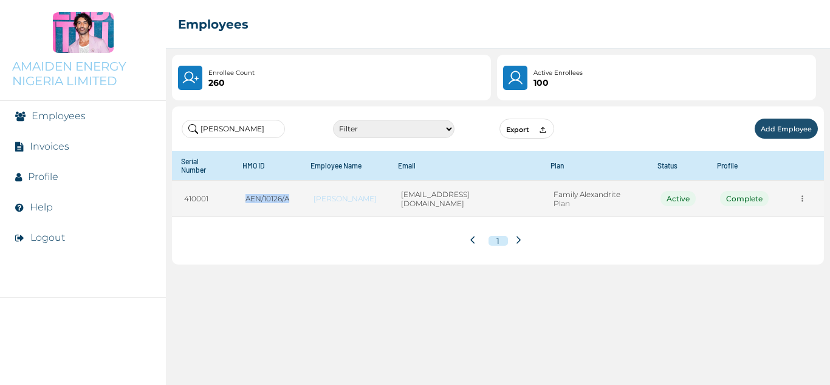
drag, startPoint x: 300, startPoint y: 183, endPoint x: 239, endPoint y: 195, distance: 61.4
click at [239, 195] on td "AEN/10126/A" at bounding box center [267, 199] width 68 height 36
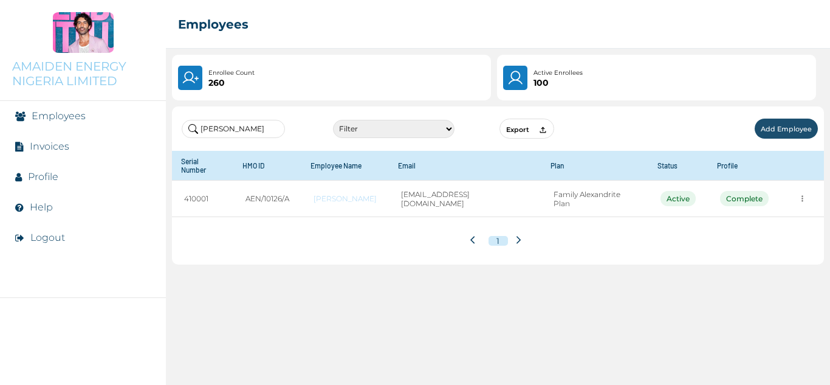
drag, startPoint x: 253, startPoint y: 126, endPoint x: 185, endPoint y: 128, distance: 67.5
click at [185, 128] on input "[PERSON_NAME]" at bounding box center [233, 129] width 103 height 18
paste input "Amoni"
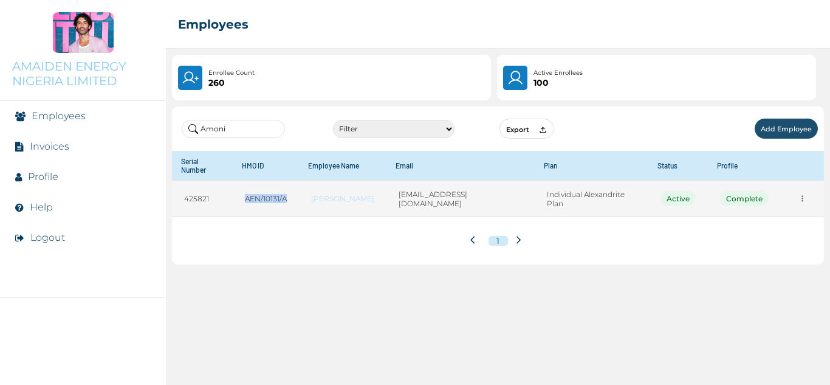
drag, startPoint x: 291, startPoint y: 195, endPoint x: 247, endPoint y: 198, distance: 43.9
click at [247, 198] on td "AEN/10131/A" at bounding box center [266, 199] width 66 height 36
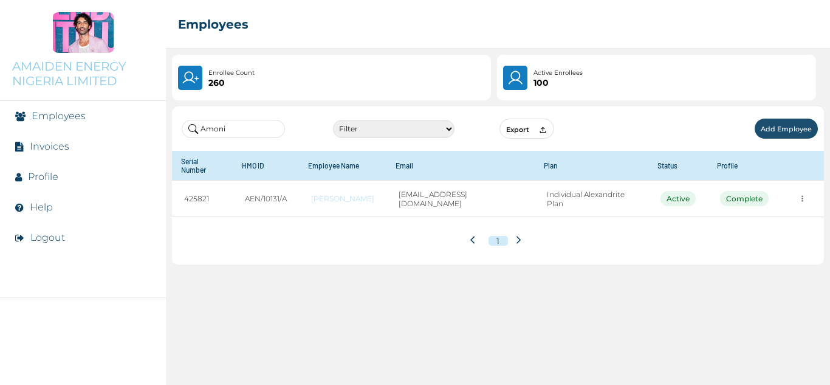
drag, startPoint x: 235, startPoint y: 126, endPoint x: 200, endPoint y: 132, distance: 35.2
click at [200, 132] on input "Amoni" at bounding box center [233, 129] width 103 height 18
paste input "Ndubuisi"
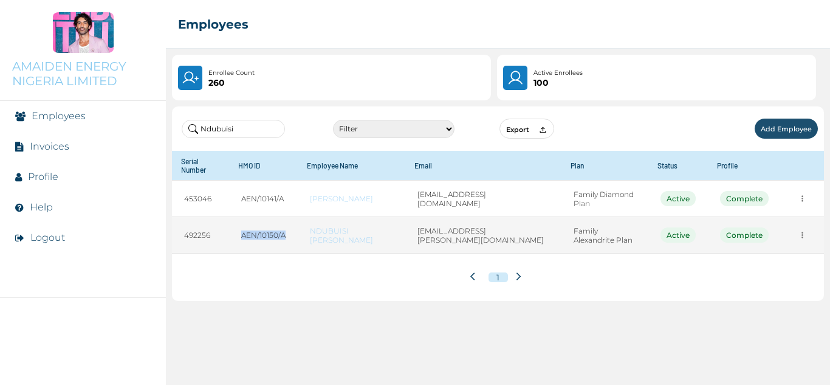
drag, startPoint x: 292, startPoint y: 232, endPoint x: 239, endPoint y: 241, distance: 53.2
click at [239, 241] on td "AEN/10150/A" at bounding box center [263, 235] width 69 height 36
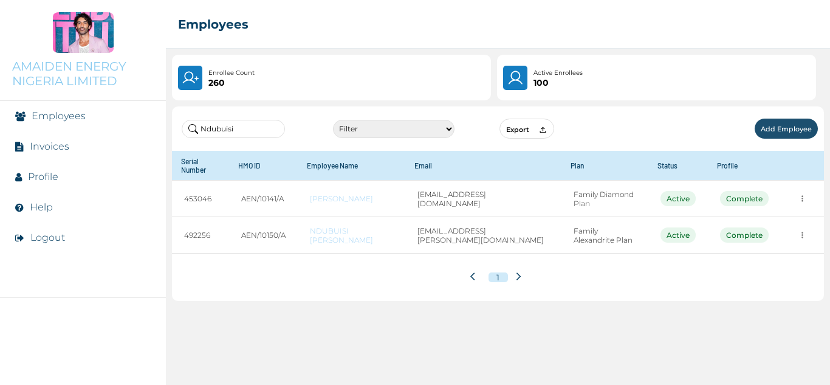
drag, startPoint x: 244, startPoint y: 123, endPoint x: 199, endPoint y: 130, distance: 45.5
click at [199, 130] on input "Ndubuisi" at bounding box center [233, 129] width 103 height 18
paste input "Babatunde"
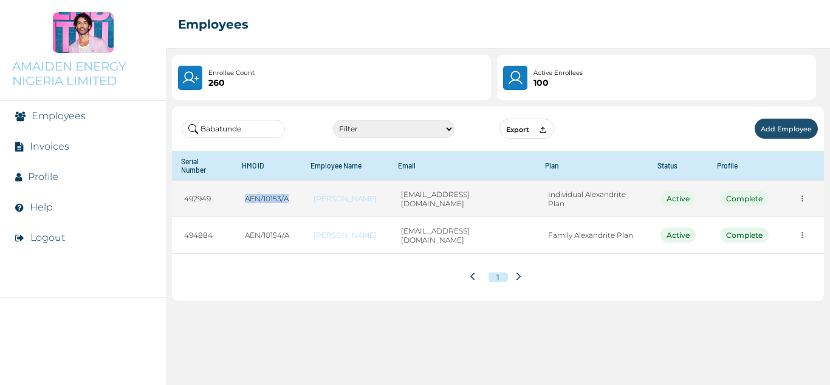
drag, startPoint x: 296, startPoint y: 193, endPoint x: 242, endPoint y: 199, distance: 53.8
click at [242, 199] on td "AEN/10153/A" at bounding box center [267, 199] width 69 height 36
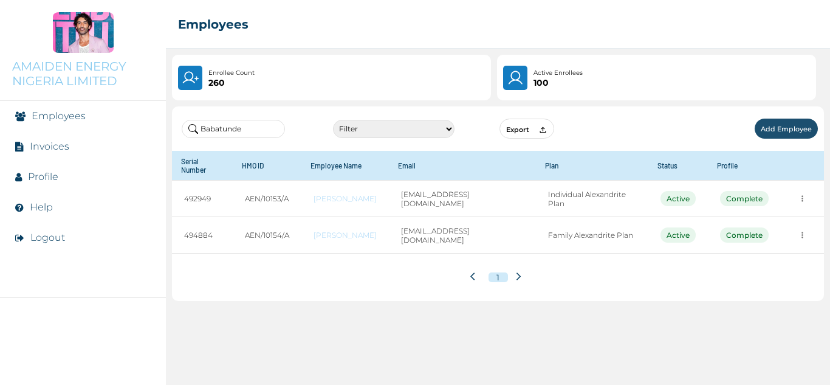
drag, startPoint x: 263, startPoint y: 129, endPoint x: 198, endPoint y: 132, distance: 65.7
click at [198, 132] on input "Babatunde" at bounding box center [233, 129] width 103 height 18
paste input "Dike"
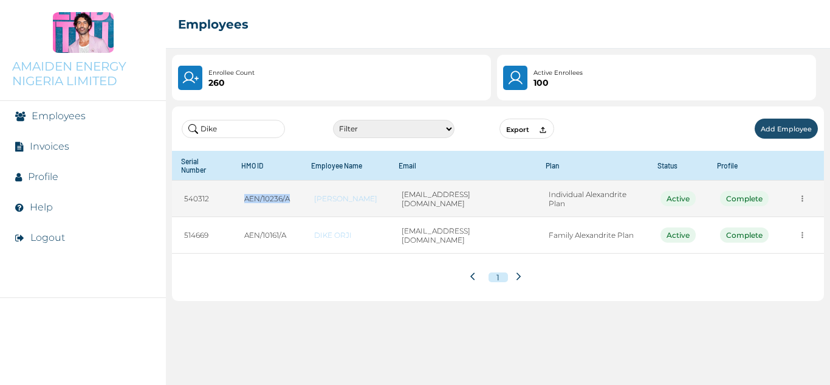
drag, startPoint x: 306, startPoint y: 188, endPoint x: 246, endPoint y: 190, distance: 60.2
click at [246, 190] on td "AEN/10236/A" at bounding box center [267, 199] width 70 height 36
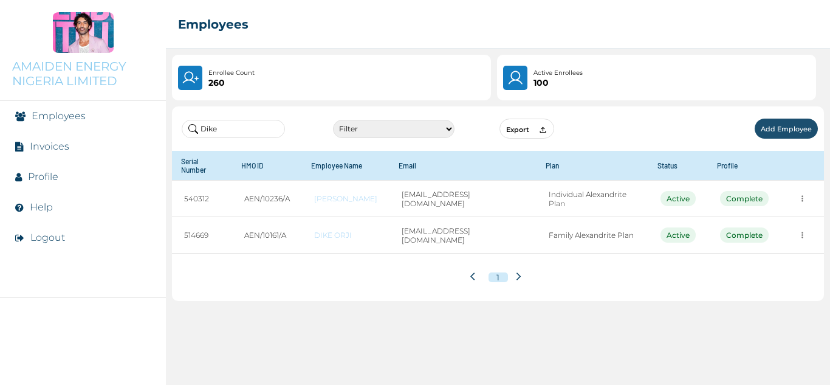
drag, startPoint x: 221, startPoint y: 126, endPoint x: 195, endPoint y: 133, distance: 26.4
click at [195, 133] on input "Dike" at bounding box center [233, 129] width 103 height 18
paste input "Nwokeke"
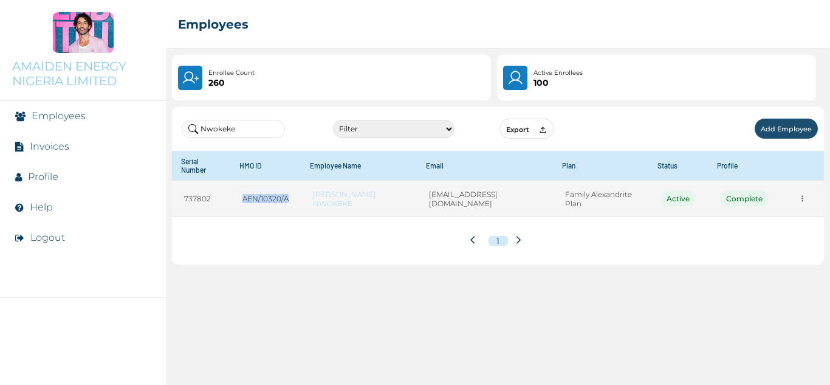
drag, startPoint x: 295, startPoint y: 192, endPoint x: 251, endPoint y: 192, distance: 43.8
click at [251, 192] on td "AEN/10320/A" at bounding box center [265, 199] width 70 height 36
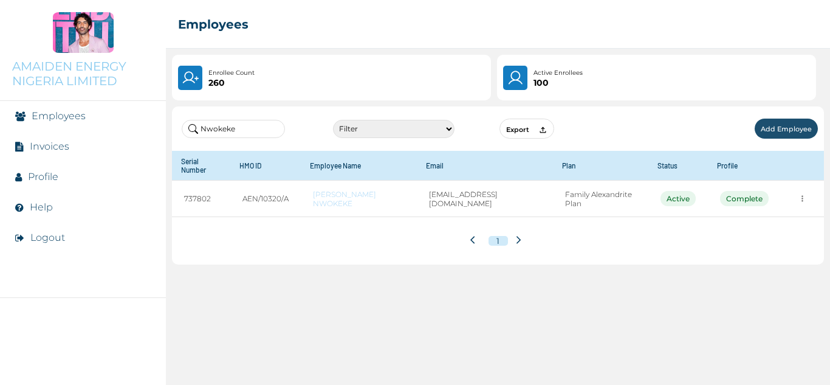
drag, startPoint x: 242, startPoint y: 122, endPoint x: 203, endPoint y: 125, distance: 39.6
click at [203, 125] on input "Nwokeke" at bounding box center [233, 129] width 103 height 18
paste input "achukwu"
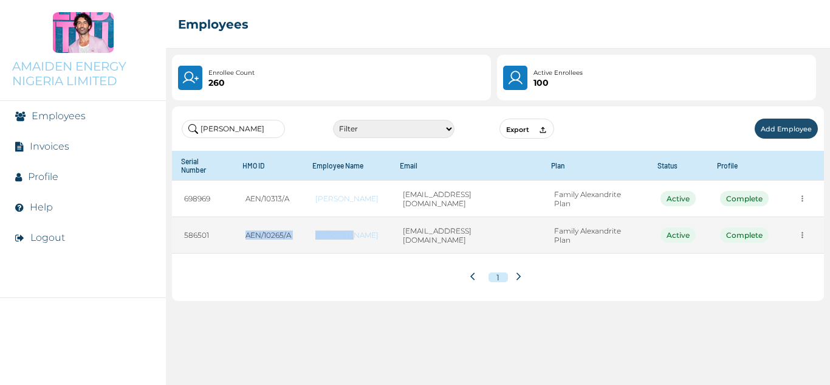
drag, startPoint x: 301, startPoint y: 236, endPoint x: 243, endPoint y: 235, distance: 58.3
click at [243, 235] on tr "586501 AEN/10265/A [PERSON_NAME] [EMAIL_ADDRESS][DOMAIN_NAME] Family Alexandrit…" at bounding box center [498, 235] width 652 height 36
click at [243, 238] on td "AEN/10265/A" at bounding box center [268, 235] width 70 height 36
click at [290, 245] on td "AEN/10265/A" at bounding box center [268, 235] width 70 height 36
drag, startPoint x: 294, startPoint y: 235, endPoint x: 229, endPoint y: 236, distance: 65.0
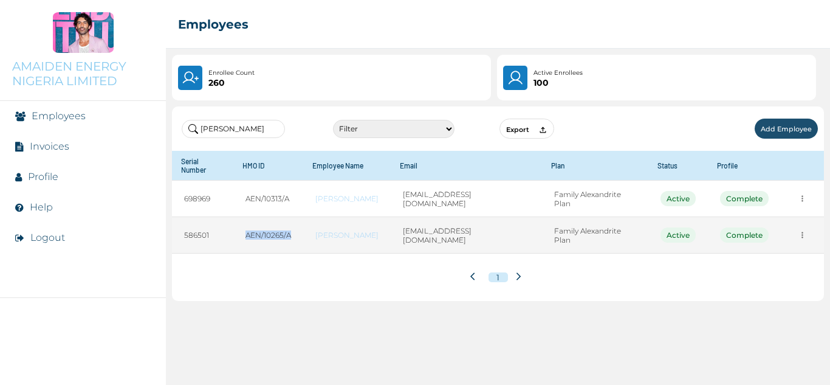
click at [229, 236] on tr "586501 AEN/10265/A [PERSON_NAME] [EMAIL_ADDRESS][DOMAIN_NAME] Family Alexandrit…" at bounding box center [498, 235] width 652 height 36
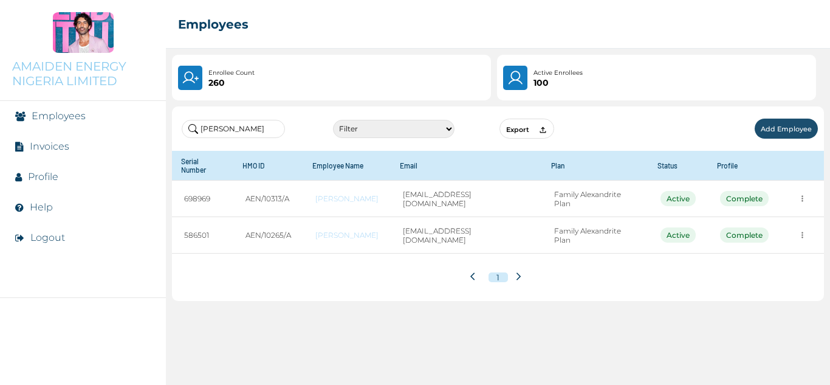
drag, startPoint x: 255, startPoint y: 131, endPoint x: 182, endPoint y: 136, distance: 73.7
click at [182, 136] on label "[PERSON_NAME]" at bounding box center [233, 129] width 103 height 18
paste input "Idongesit"
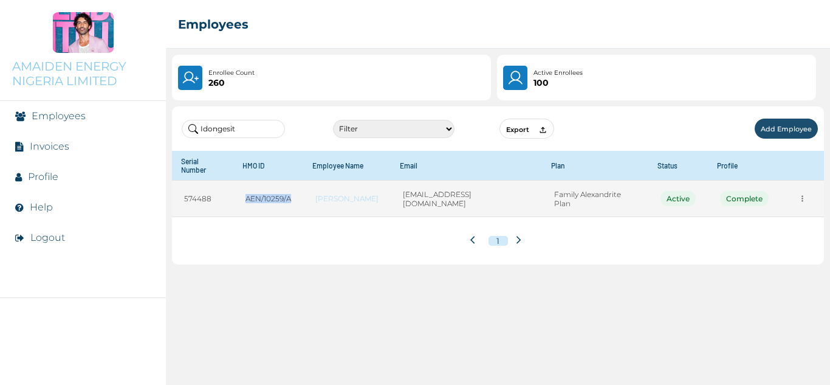
drag, startPoint x: 300, startPoint y: 187, endPoint x: 249, endPoint y: 189, distance: 51.1
click at [249, 189] on td "AEN/10259/A" at bounding box center [268, 199] width 70 height 36
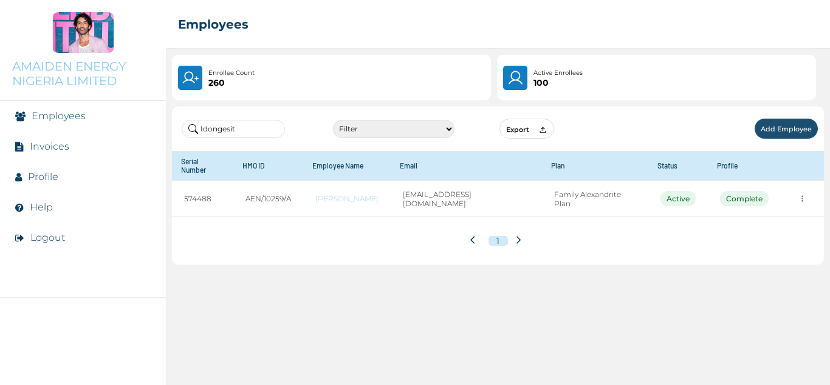
drag, startPoint x: 235, startPoint y: 129, endPoint x: 190, endPoint y: 129, distance: 44.4
click at [190, 129] on input "Idongesit" at bounding box center [233, 129] width 103 height 18
paste input "Ayomiposi"
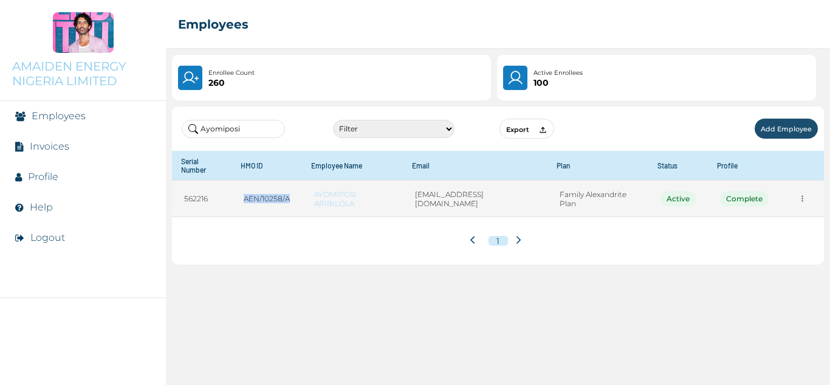
drag, startPoint x: 297, startPoint y: 197, endPoint x: 246, endPoint y: 202, distance: 51.9
click at [246, 202] on td "AEN/10258/A" at bounding box center [267, 199] width 70 height 36
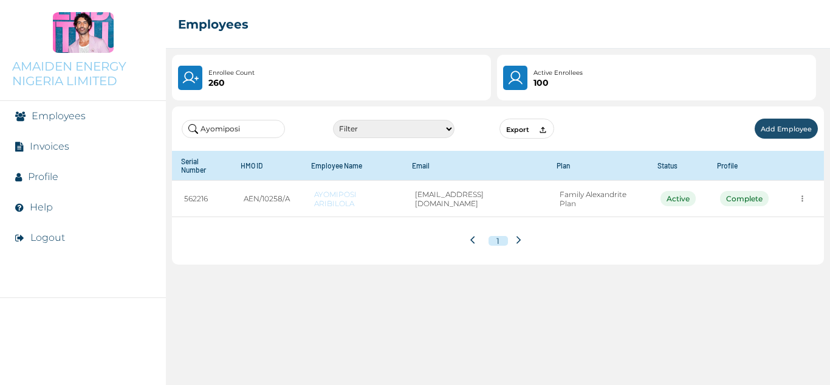
drag, startPoint x: 233, startPoint y: 126, endPoint x: 187, endPoint y: 133, distance: 46.7
click at [187, 133] on input "Ayomiposi" at bounding box center [233, 129] width 103 height 18
paste input "Oladimej"
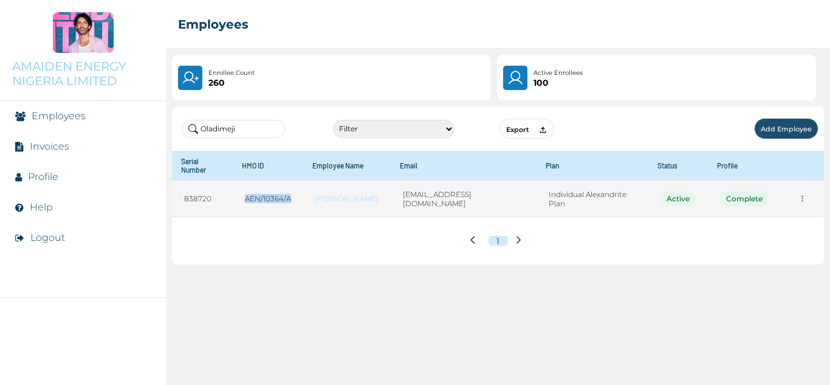
drag, startPoint x: 294, startPoint y: 193, endPoint x: 233, endPoint y: 208, distance: 62.6
click at [233, 208] on tr "838720 AEN/10364/A [PERSON_NAME] [EMAIL_ADDRESS][DOMAIN_NAME] Individual Alexan…" at bounding box center [498, 199] width 652 height 36
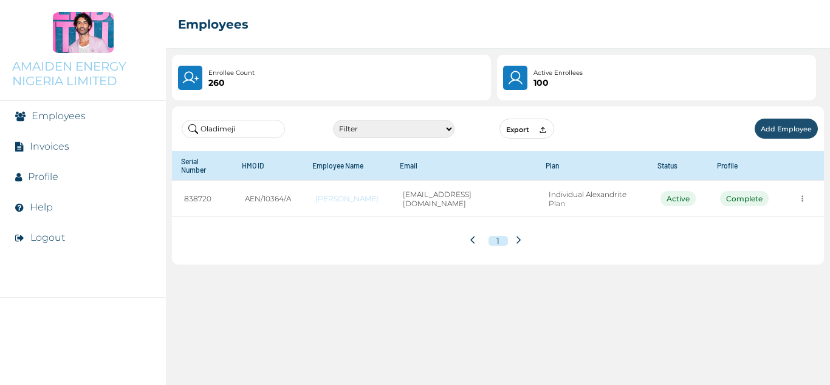
drag, startPoint x: 249, startPoint y: 131, endPoint x: 195, endPoint y: 136, distance: 54.3
click at [195, 136] on input "Oladimeji" at bounding box center [233, 129] width 103 height 18
paste input "[PERSON_NAME]"
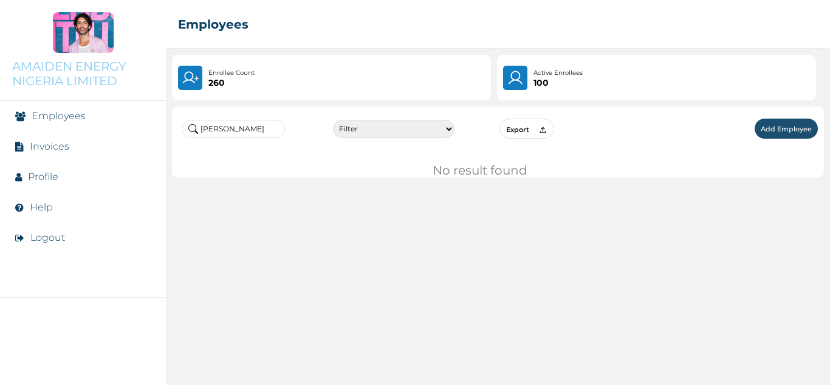
type input "[PERSON_NAME]"
drag, startPoint x: 223, startPoint y: 131, endPoint x: 197, endPoint y: 131, distance: 26.1
click at [197, 131] on input "[PERSON_NAME]" at bounding box center [233, 129] width 103 height 18
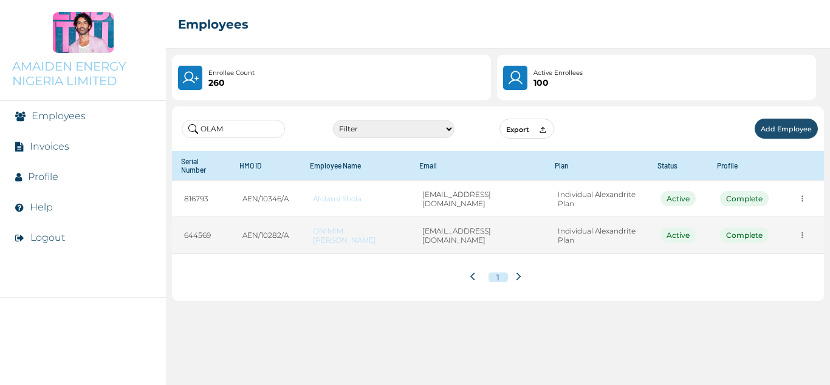
drag, startPoint x: 310, startPoint y: 236, endPoint x: 245, endPoint y: 233, distance: 65.1
click at [245, 233] on tr "644569 AEN/10282/A ONIMIM OLAM [PERSON_NAME] [EMAIL_ADDRESS][DOMAIN_NAME] Indiv…" at bounding box center [498, 235] width 652 height 36
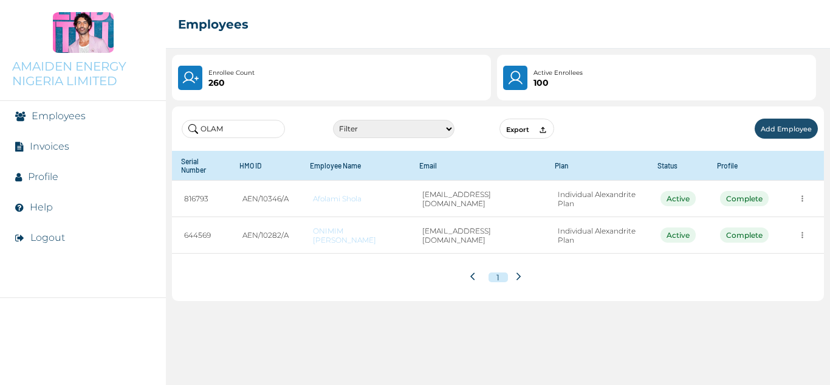
click at [297, 256] on div "1" at bounding box center [498, 276] width 652 height 47
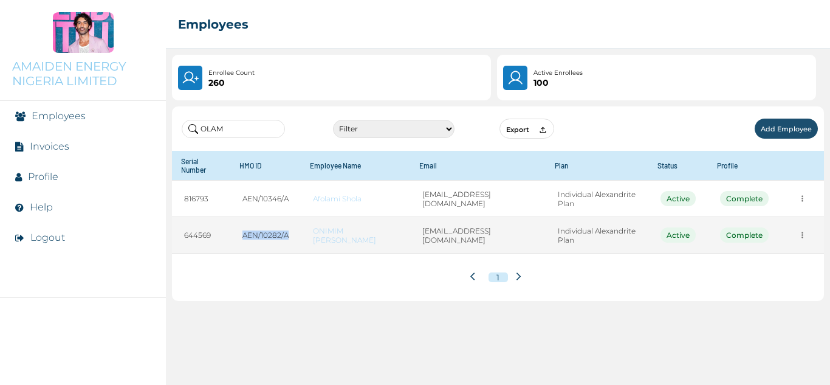
drag, startPoint x: 294, startPoint y: 232, endPoint x: 246, endPoint y: 233, distance: 48.0
click at [246, 233] on td "AEN/10282/A" at bounding box center [265, 235] width 70 height 36
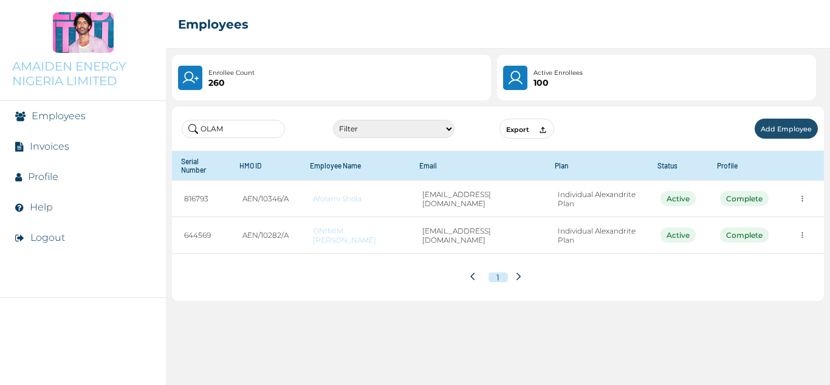
drag, startPoint x: 252, startPoint y: 123, endPoint x: 196, endPoint y: 128, distance: 55.5
click at [196, 128] on input "OLAM" at bounding box center [233, 129] width 103 height 18
paste input "[PERSON_NAME]"
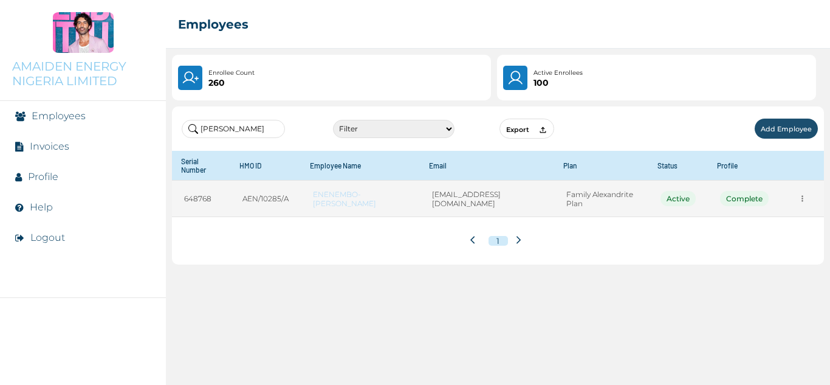
type input "[PERSON_NAME]"
drag, startPoint x: 300, startPoint y: 196, endPoint x: 246, endPoint y: 196, distance: 53.5
click at [246, 196] on td "AEN/10285/A" at bounding box center [265, 199] width 70 height 36
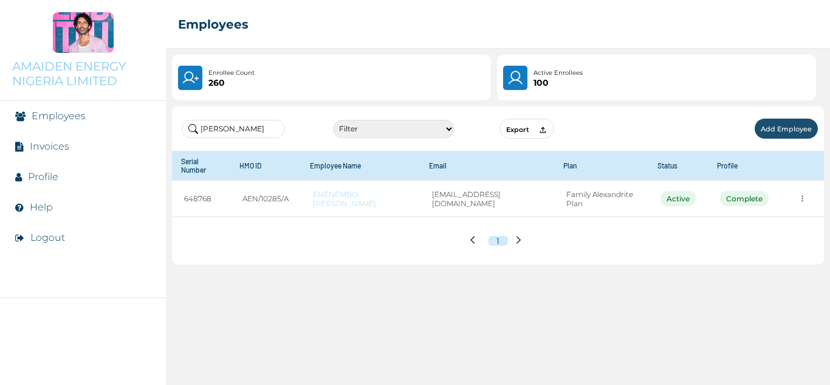
drag, startPoint x: 232, startPoint y: 118, endPoint x: 201, endPoint y: 124, distance: 31.0
click at [201, 124] on div "[PERSON_NAME] Filter Active Suspended Deactivated Export Add Employee" at bounding box center [498, 128] width 652 height 44
drag, startPoint x: 227, startPoint y: 127, endPoint x: 180, endPoint y: 126, distance: 47.4
click at [180, 126] on div "[PERSON_NAME] Filter Active Suspended Deactivated Export Add Employee" at bounding box center [498, 128] width 652 height 44
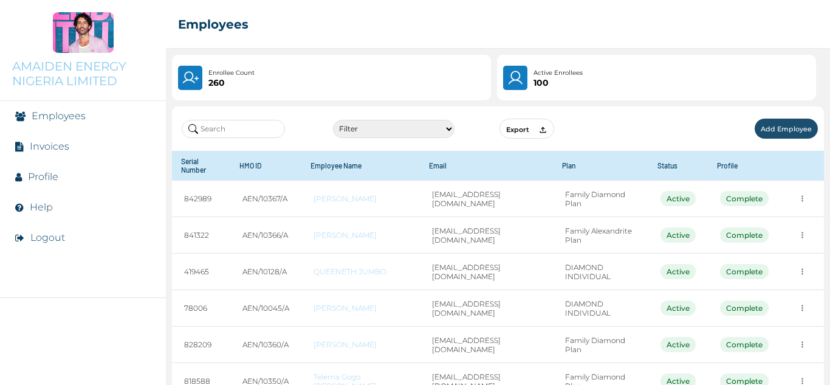
paste input "[PERSON_NAME]"
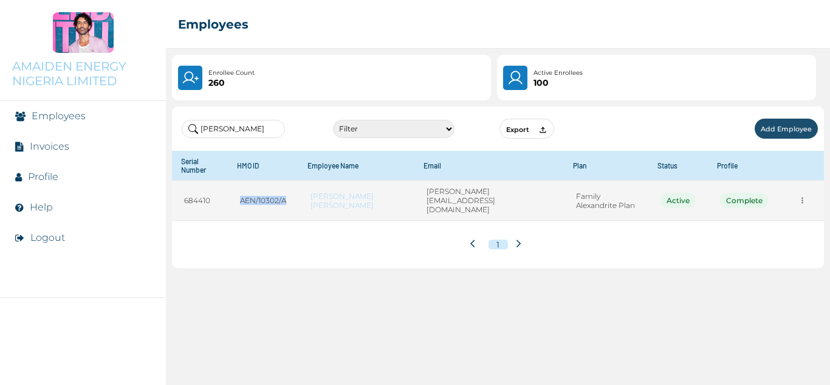
drag, startPoint x: 297, startPoint y: 194, endPoint x: 238, endPoint y: 192, distance: 59.6
click at [238, 192] on td "AEN/10302/A" at bounding box center [263, 201] width 70 height 40
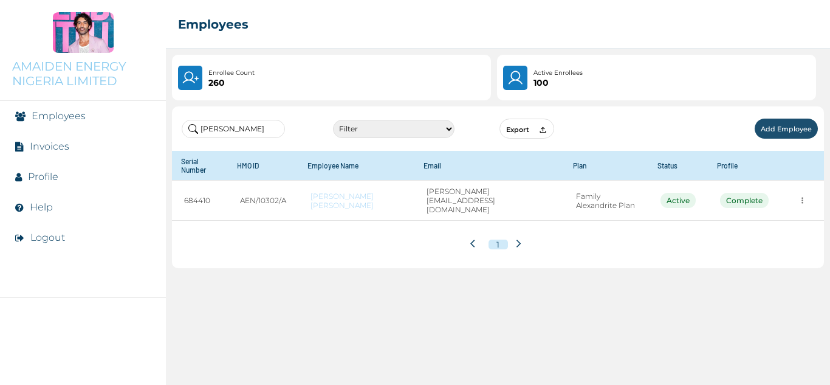
drag, startPoint x: 252, startPoint y: 123, endPoint x: 192, endPoint y: 124, distance: 59.6
click at [192, 124] on input "[PERSON_NAME]" at bounding box center [233, 129] width 103 height 18
paste input "Irimagh"
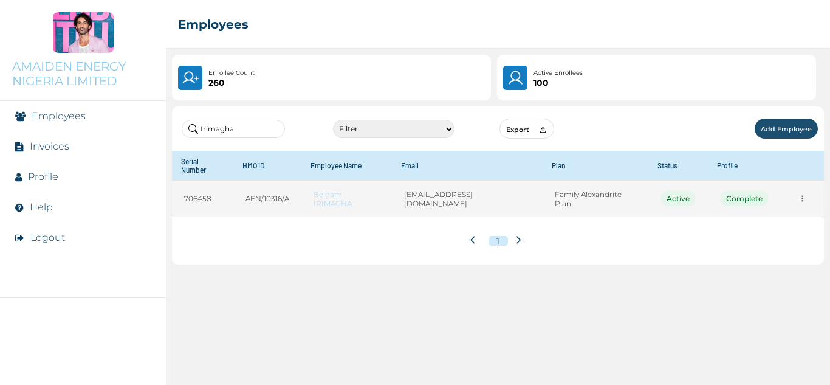
type input "Irimagha"
drag, startPoint x: 295, startPoint y: 187, endPoint x: 242, endPoint y: 185, distance: 52.3
click at [242, 185] on td "AEN/10316/A" at bounding box center [267, 199] width 68 height 36
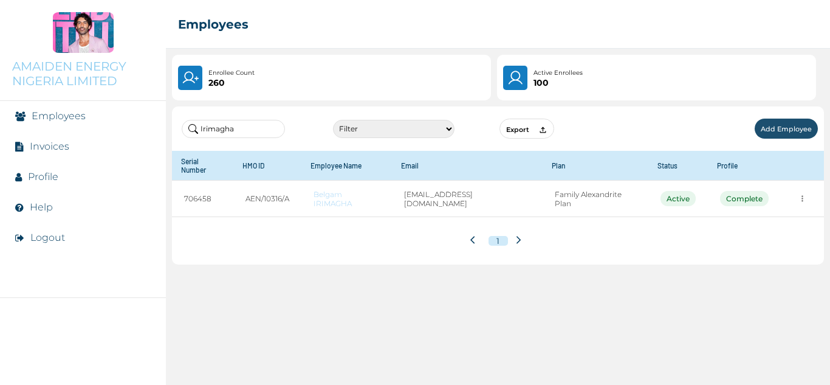
drag, startPoint x: 234, startPoint y: 126, endPoint x: 194, endPoint y: 129, distance: 40.2
click at [194, 129] on input "Irimagha" at bounding box center [233, 129] width 103 height 18
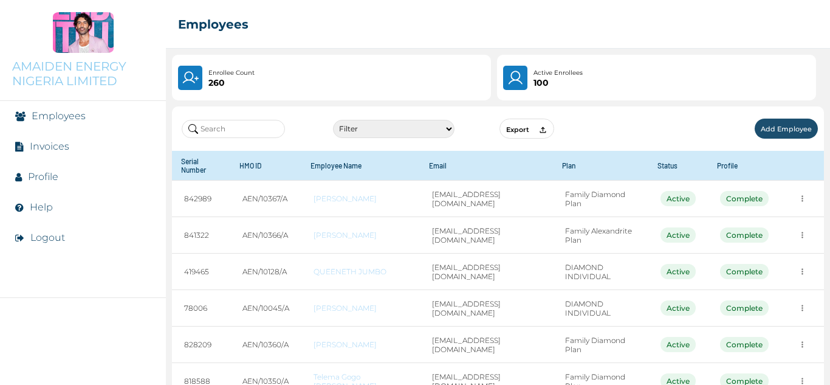
paste input "Peace"
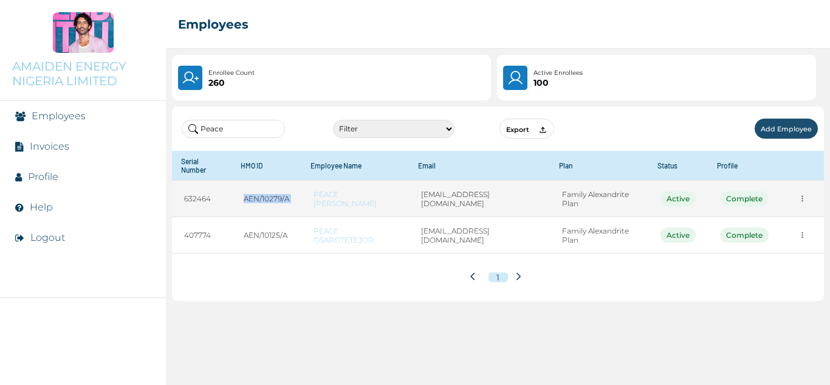
drag, startPoint x: 304, startPoint y: 194, endPoint x: 247, endPoint y: 198, distance: 57.2
click at [247, 198] on tr "632464 AEN/10279/A PEACE [PERSON_NAME] [EMAIL_ADDRESS][DOMAIN_NAME] Family Alex…" at bounding box center [498, 199] width 652 height 36
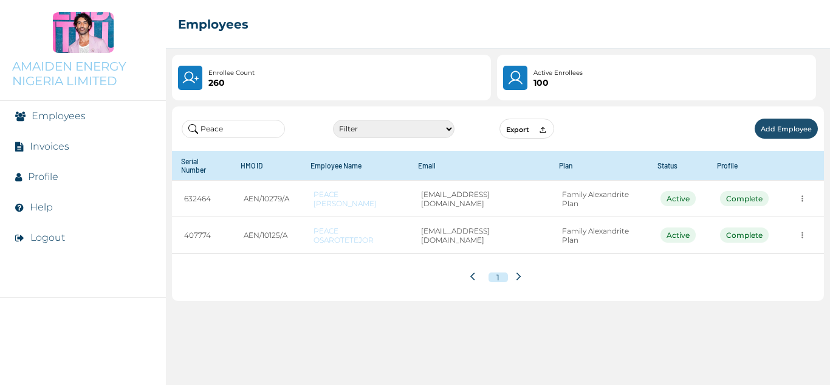
drag, startPoint x: 230, startPoint y: 129, endPoint x: 199, endPoint y: 131, distance: 30.4
click at [199, 131] on input "Peace" at bounding box center [233, 129] width 103 height 18
paste input "Tolufari"
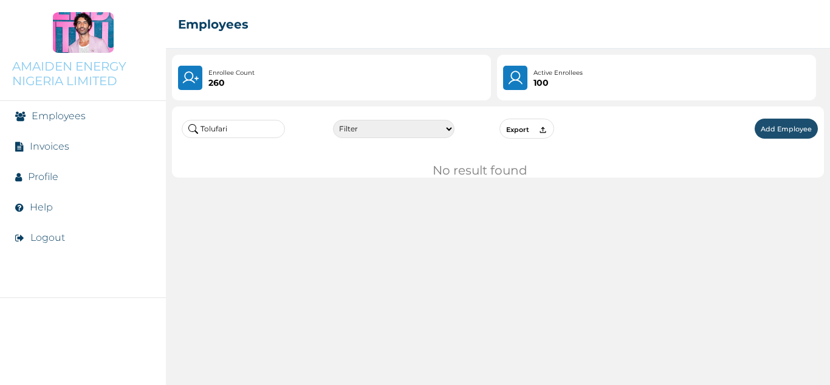
drag, startPoint x: 238, startPoint y: 125, endPoint x: 193, endPoint y: 126, distance: 45.0
click at [193, 126] on input "Tolufari" at bounding box center [233, 129] width 103 height 18
paste input "Maduagwuna"
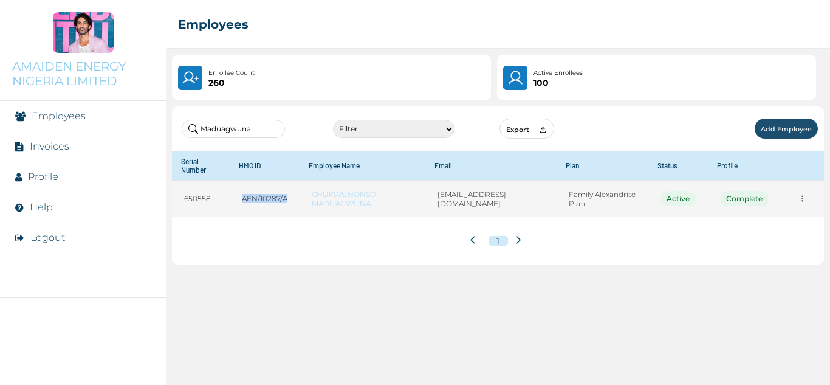
drag, startPoint x: 295, startPoint y: 196, endPoint x: 238, endPoint y: 196, distance: 56.5
click at [238, 196] on td "AEN/10287/A" at bounding box center [265, 199] width 70 height 36
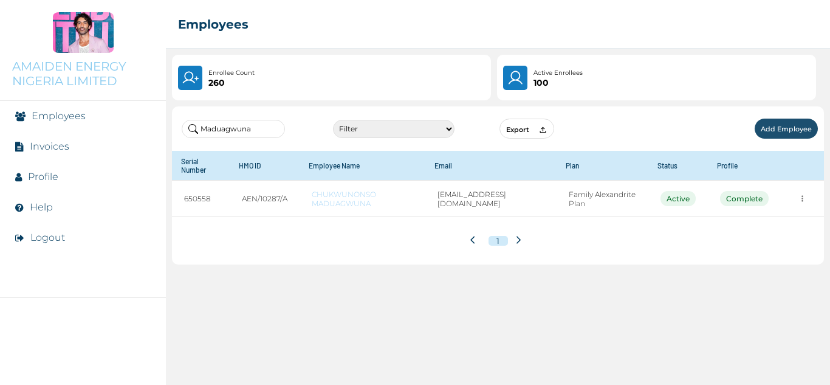
drag, startPoint x: 260, startPoint y: 123, endPoint x: 199, endPoint y: 132, distance: 60.8
click at [199, 132] on input "Maduagwuna" at bounding box center [233, 129] width 103 height 18
paste input "Owojeheri"
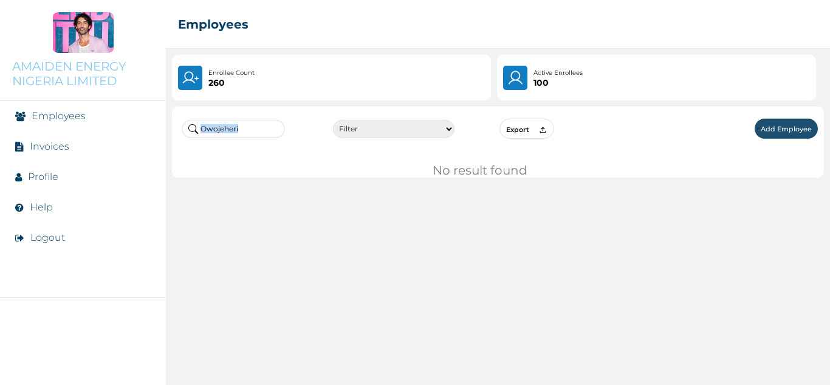
drag, startPoint x: 249, startPoint y: 117, endPoint x: 201, endPoint y: 129, distance: 49.5
click at [190, 127] on div "Owojeheri Filter Active Suspended Deactivated Export Add Employee" at bounding box center [498, 128] width 652 height 44
click at [239, 129] on input "Owojeheri" at bounding box center [233, 129] width 103 height 18
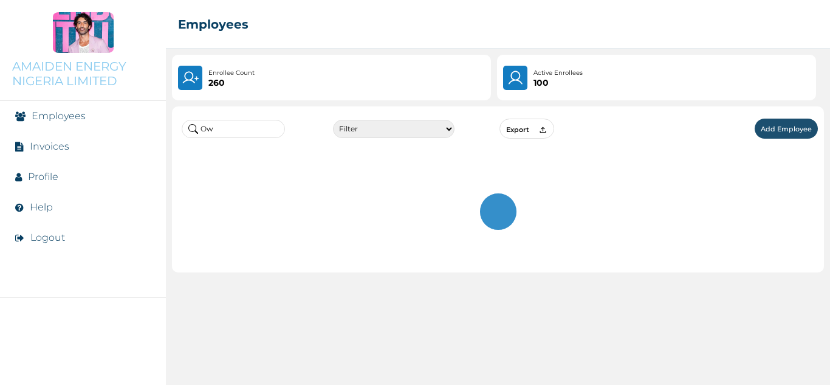
type input "O"
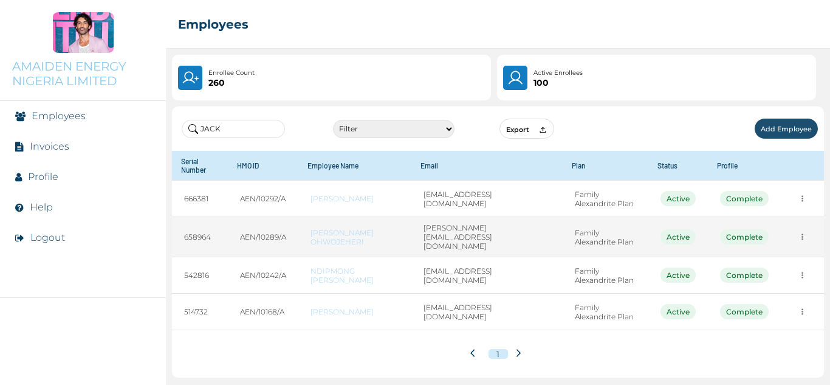
type input "JACK"
drag, startPoint x: 302, startPoint y: 234, endPoint x: 247, endPoint y: 239, distance: 54.9
click at [247, 239] on td "AEN/10289/A" at bounding box center [263, 237] width 70 height 40
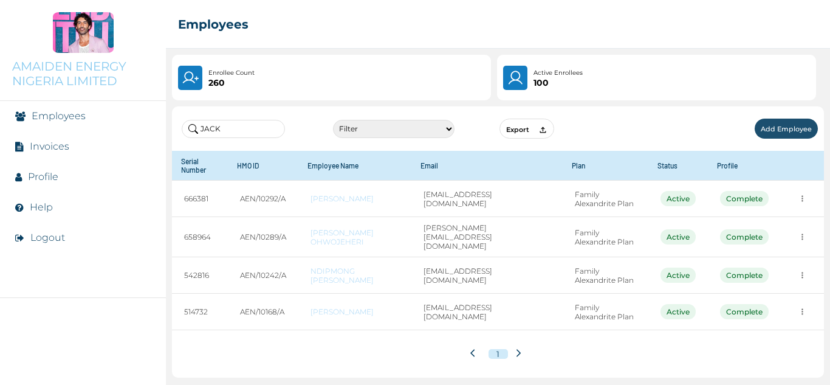
drag, startPoint x: 249, startPoint y: 125, endPoint x: 188, endPoint y: 125, distance: 61.4
click at [188, 125] on input "JACK" at bounding box center [233, 129] width 103 height 18
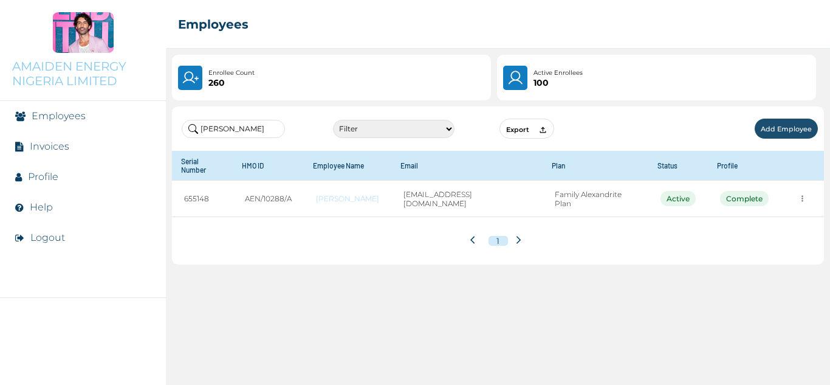
type input "[PERSON_NAME]"
drag, startPoint x: 223, startPoint y: 123, endPoint x: 196, endPoint y: 126, distance: 26.9
click at [196, 126] on input "[PERSON_NAME]" at bounding box center [233, 129] width 103 height 18
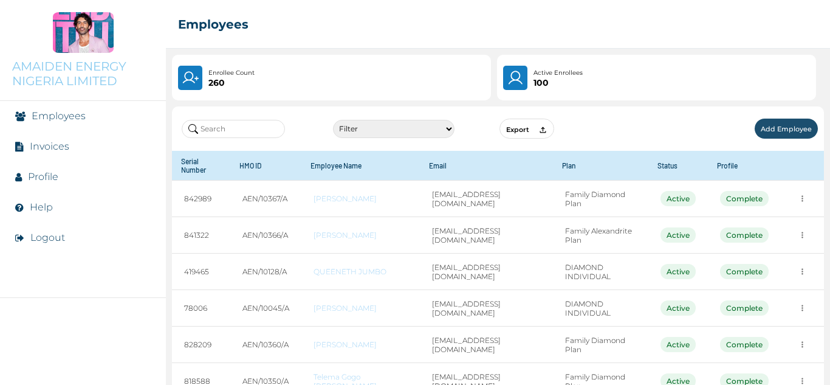
paste input "Onyemelukwe"
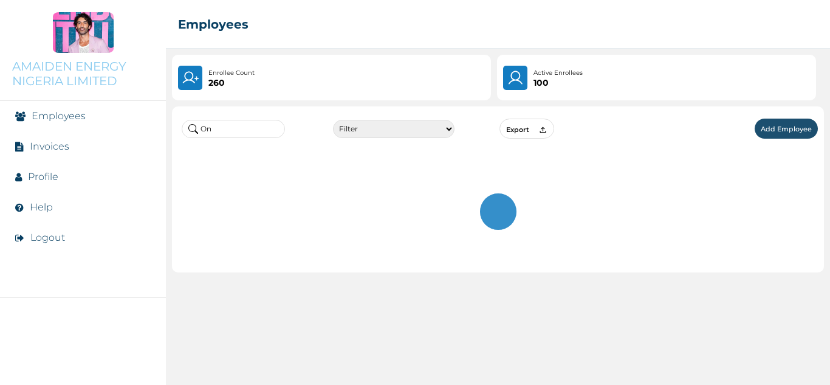
type input "O"
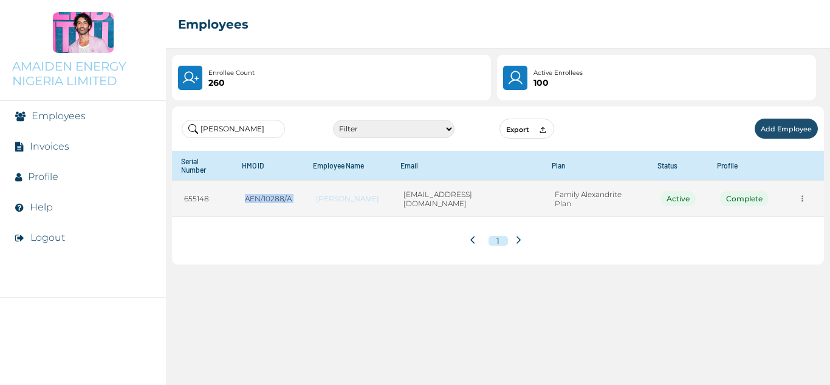
drag, startPoint x: 313, startPoint y: 193, endPoint x: 250, endPoint y: 190, distance: 62.7
click at [250, 190] on tr "655148 AEN/10288/A [PERSON_NAME] [EMAIL_ADDRESS][DOMAIN_NAME] Family Alexandrit…" at bounding box center [498, 199] width 652 height 36
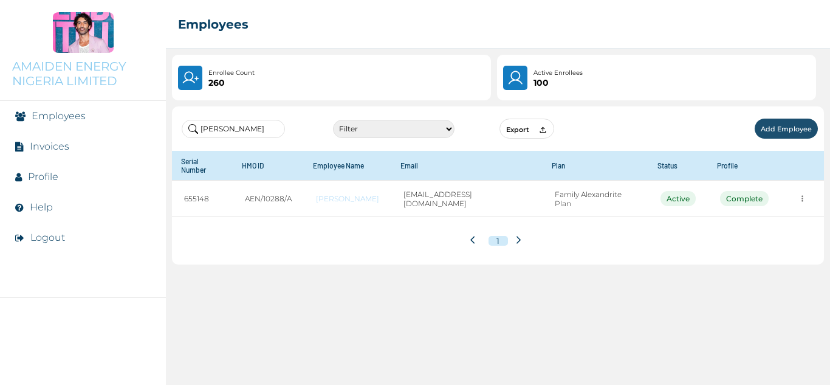
drag, startPoint x: 222, startPoint y: 129, endPoint x: 191, endPoint y: 129, distance: 31.0
click at [191, 129] on input "[PERSON_NAME]" at bounding box center [233, 129] width 103 height 18
paste input "Onyemelukwe"
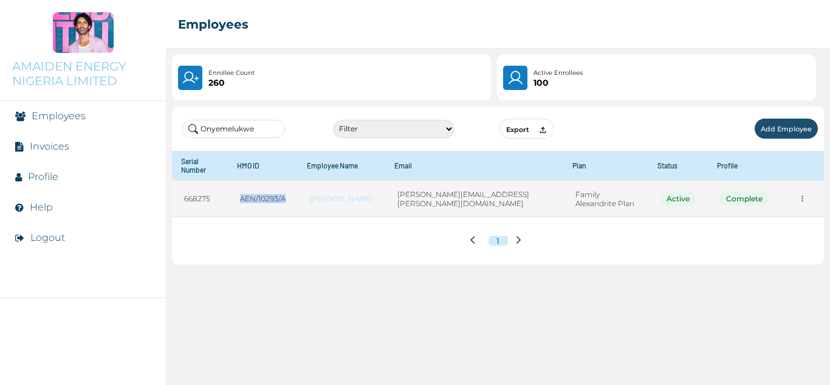
drag, startPoint x: 294, startPoint y: 193, endPoint x: 232, endPoint y: 198, distance: 62.2
click at [232, 198] on td "AEN/10293/A" at bounding box center [263, 199] width 70 height 36
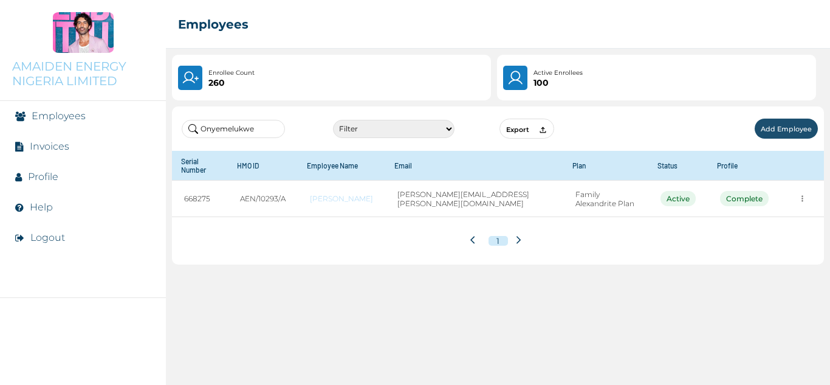
drag, startPoint x: 275, startPoint y: 131, endPoint x: 198, endPoint y: 132, distance: 77.2
click at [198, 132] on input "Onyemelukwe" at bounding box center [233, 129] width 103 height 18
paste input "[PERSON_NAME]"
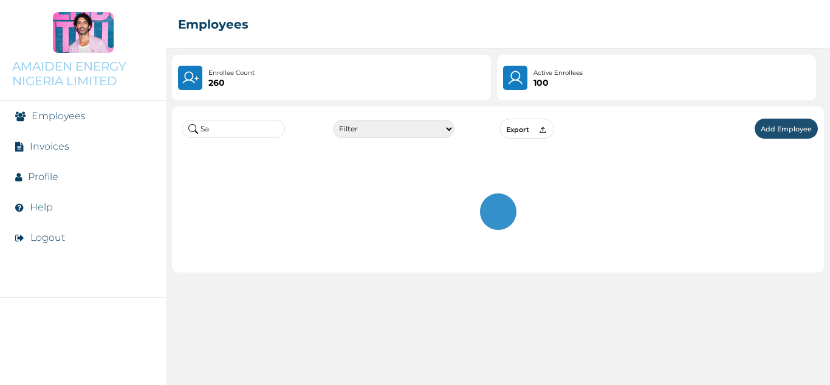
type input "S"
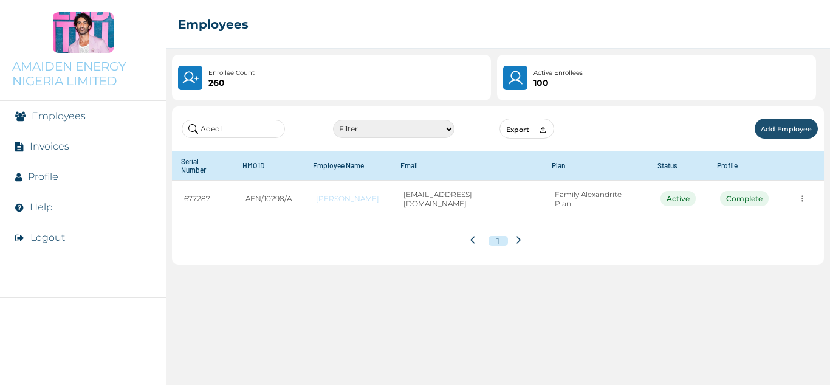
drag, startPoint x: 240, startPoint y: 130, endPoint x: 200, endPoint y: 132, distance: 40.2
click at [200, 132] on input "Adeol" at bounding box center [233, 129] width 103 height 18
paste input "Dauda"
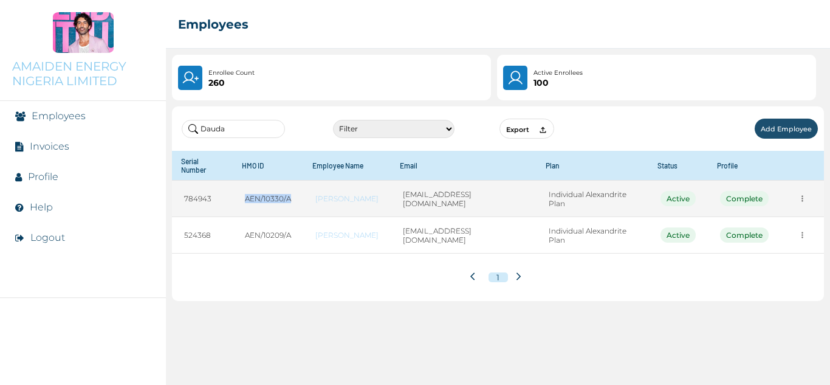
drag, startPoint x: 301, startPoint y: 190, endPoint x: 250, endPoint y: 191, distance: 51.1
click at [250, 191] on td "AEN/10330/A" at bounding box center [268, 199] width 70 height 36
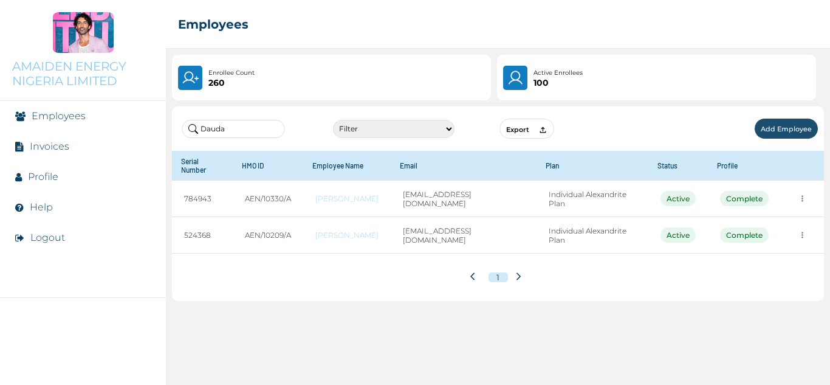
drag, startPoint x: 242, startPoint y: 121, endPoint x: 198, endPoint y: 129, distance: 45.7
click at [198, 129] on input "Dauda" at bounding box center [233, 129] width 103 height 18
paste input "Jumbo"
drag, startPoint x: 239, startPoint y: 127, endPoint x: 196, endPoint y: 128, distance: 42.5
click at [196, 128] on input "Jumbo" at bounding box center [233, 129] width 103 height 18
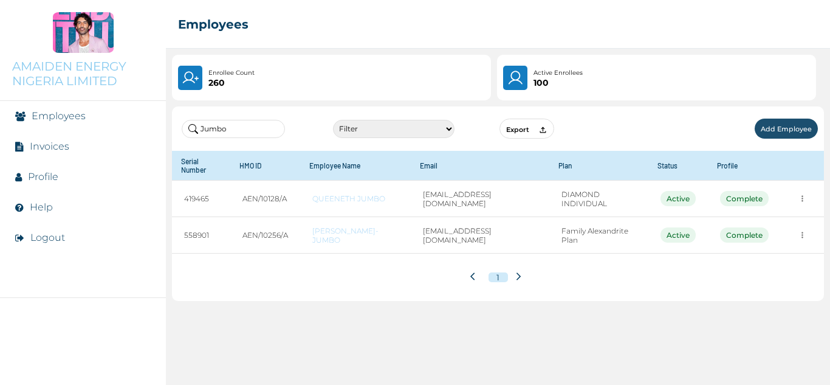
paste input "Tamunoipiriala"
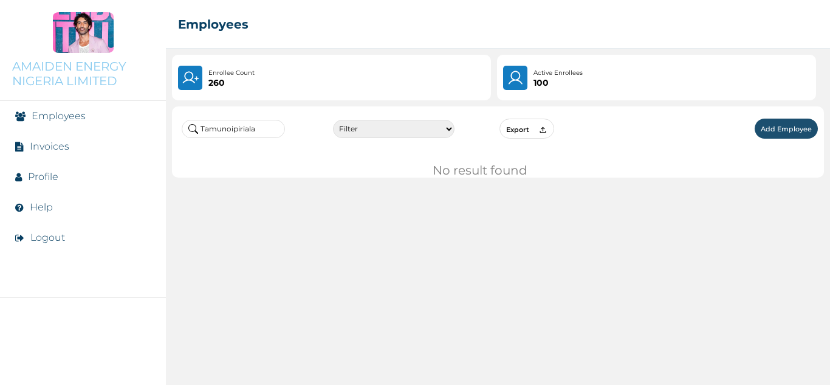
drag, startPoint x: 263, startPoint y: 126, endPoint x: 182, endPoint y: 126, distance: 80.2
click at [182, 126] on input "Tamunoipiriala" at bounding box center [233, 129] width 103 height 18
paste input "Ike"
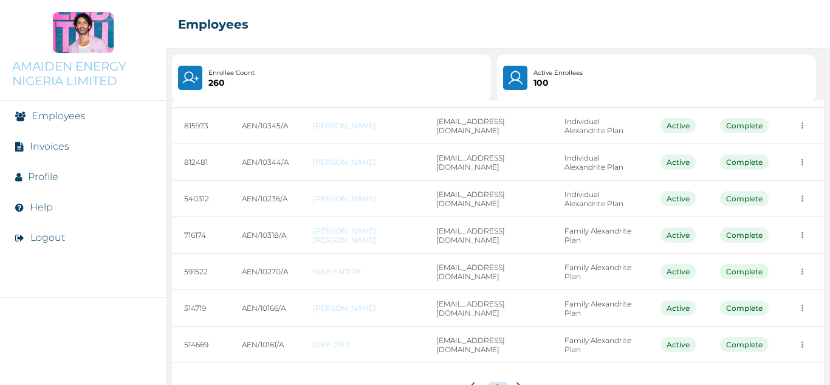
scroll to position [214, 0]
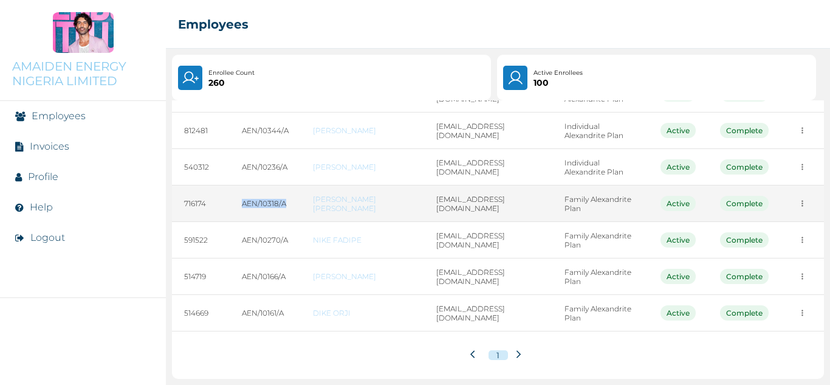
drag, startPoint x: 286, startPoint y: 208, endPoint x: 239, endPoint y: 207, distance: 46.2
click at [239, 207] on td "AEN/10318/A" at bounding box center [265, 203] width 71 height 36
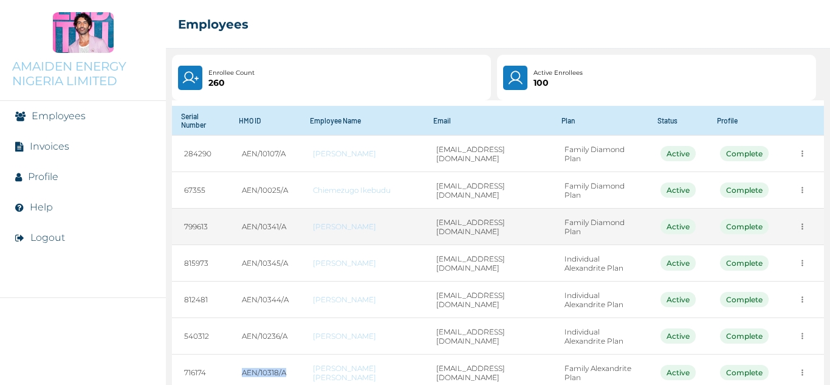
scroll to position [0, 0]
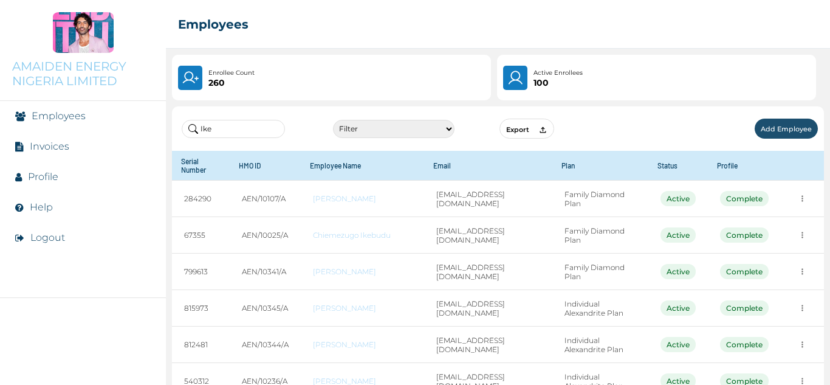
drag, startPoint x: 239, startPoint y: 131, endPoint x: 174, endPoint y: 134, distance: 64.5
click at [174, 134] on div "Ike Filter Active Suspended Deactivated Export Add Employee" at bounding box center [498, 128] width 652 height 44
paste input "[PERSON_NAME]"
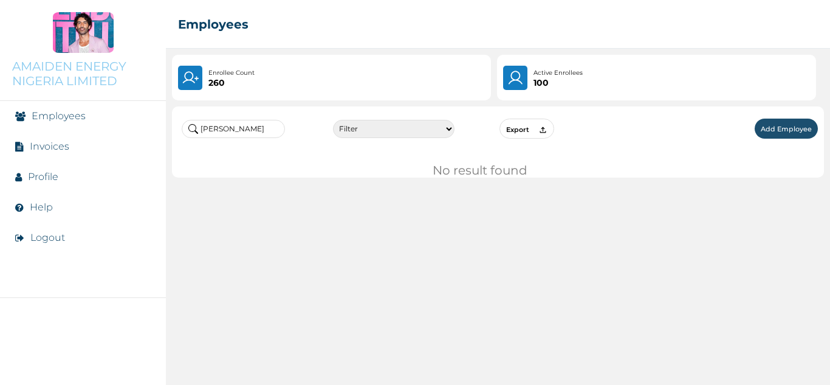
click at [198, 134] on input "[PERSON_NAME]" at bounding box center [233, 129] width 103 height 18
paste input "Uche"
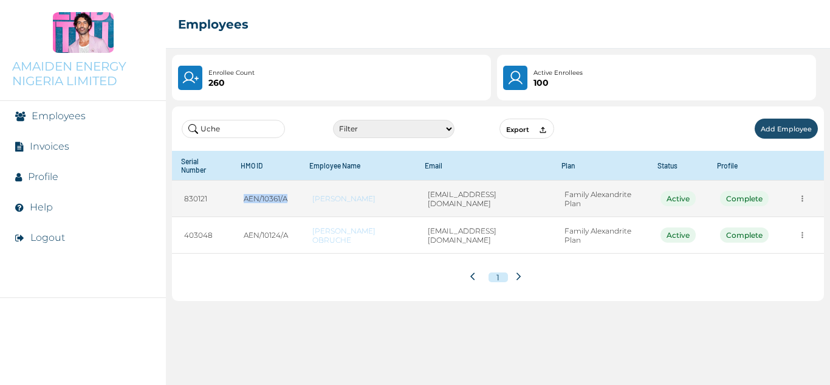
drag, startPoint x: 303, startPoint y: 191, endPoint x: 245, endPoint y: 191, distance: 58.3
click at [245, 191] on td "AEN/10361/A" at bounding box center [266, 199] width 69 height 36
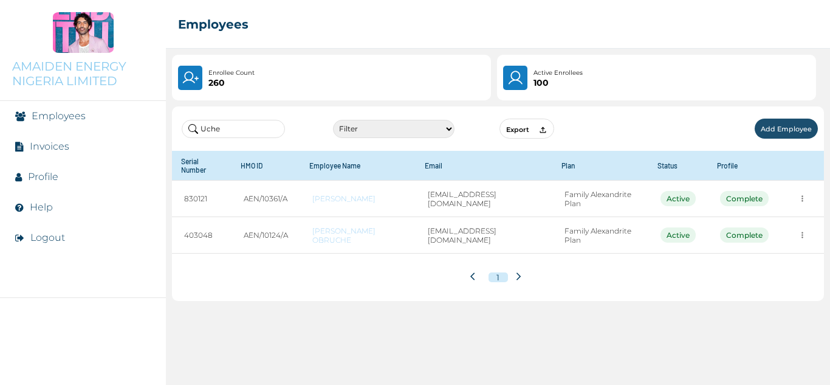
drag, startPoint x: 224, startPoint y: 130, endPoint x: 202, endPoint y: 135, distance: 21.8
click at [202, 135] on input "Uche" at bounding box center [233, 129] width 103 height 18
paste input "[PERSON_NAME]"
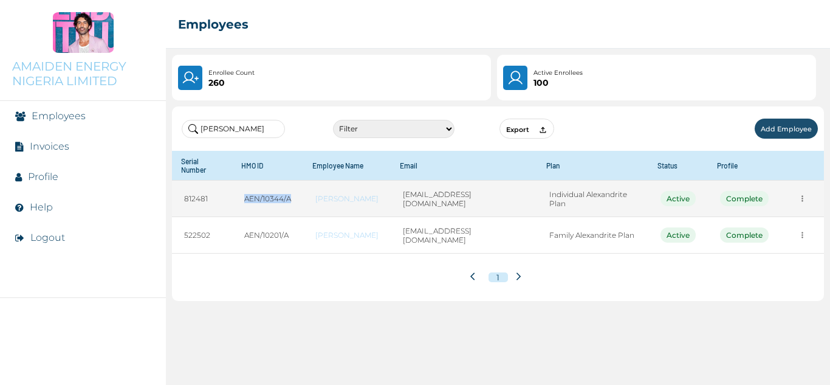
drag, startPoint x: 292, startPoint y: 201, endPoint x: 238, endPoint y: 202, distance: 54.1
click at [238, 202] on td "AEN/10344/A" at bounding box center [267, 199] width 71 height 36
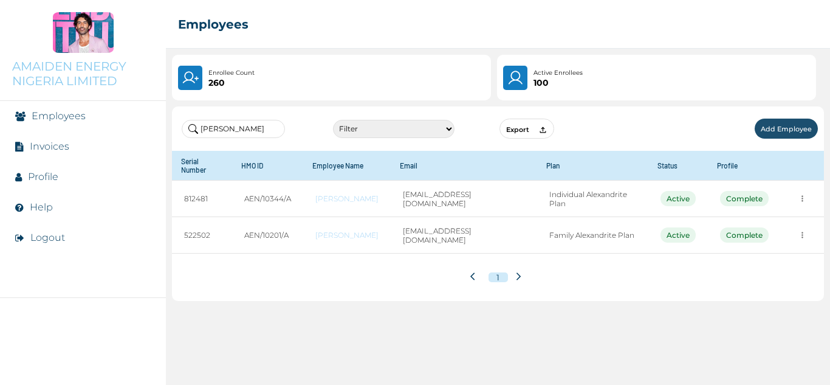
drag, startPoint x: 243, startPoint y: 130, endPoint x: 202, endPoint y: 132, distance: 40.8
click at [202, 132] on input "[PERSON_NAME]" at bounding box center [233, 129] width 103 height 18
paste input "[PERSON_NAME]"
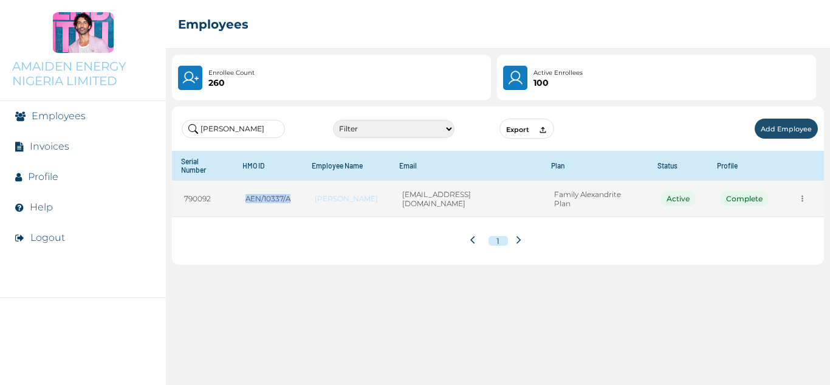
drag, startPoint x: 303, startPoint y: 192, endPoint x: 245, endPoint y: 192, distance: 58.3
click at [245, 192] on td "AEN/10337/A" at bounding box center [267, 199] width 69 height 36
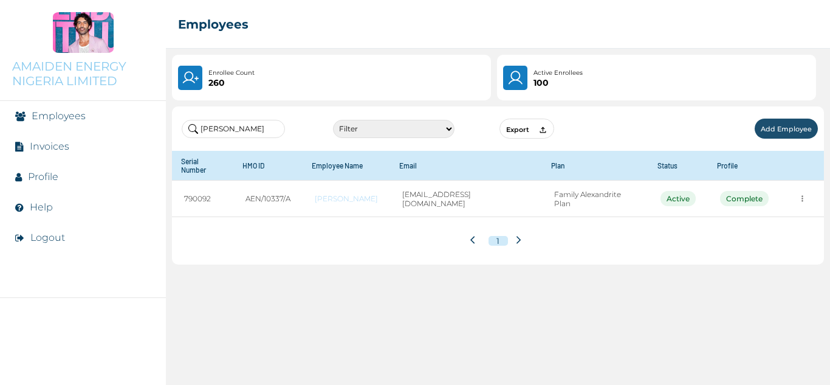
drag, startPoint x: 247, startPoint y: 128, endPoint x: 205, endPoint y: 121, distance: 42.0
click at [205, 121] on input "[PERSON_NAME]" at bounding box center [233, 129] width 103 height 18
paste input "Nwaoha"
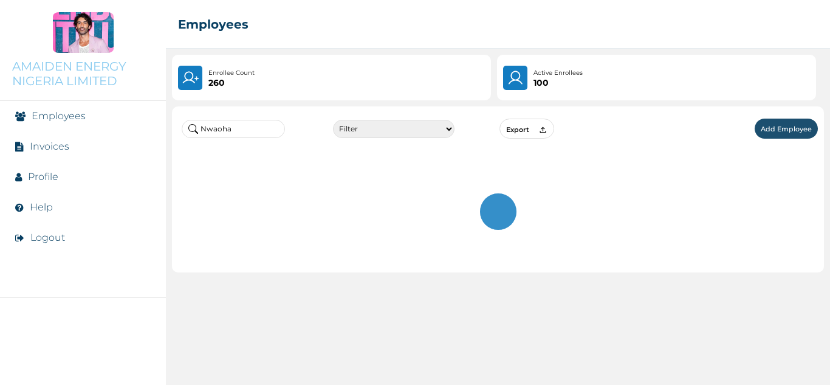
click at [246, 167] on div at bounding box center [498, 212] width 652 height 122
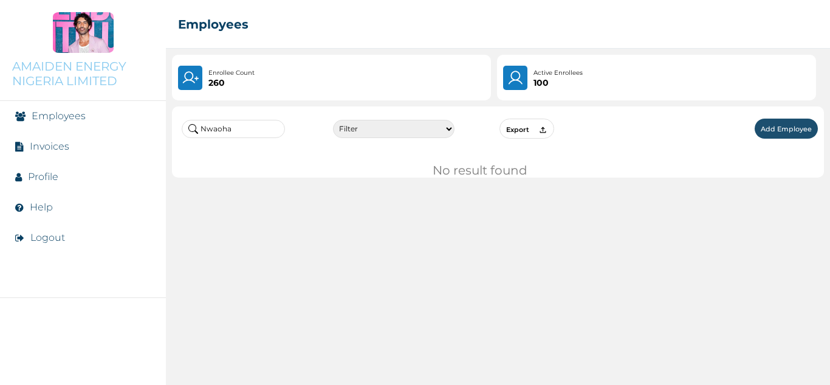
drag, startPoint x: 247, startPoint y: 131, endPoint x: 202, endPoint y: 132, distance: 45.0
click at [202, 132] on input "Nwaoha" at bounding box center [233, 129] width 103 height 18
paste input "[PERSON_NAME]"
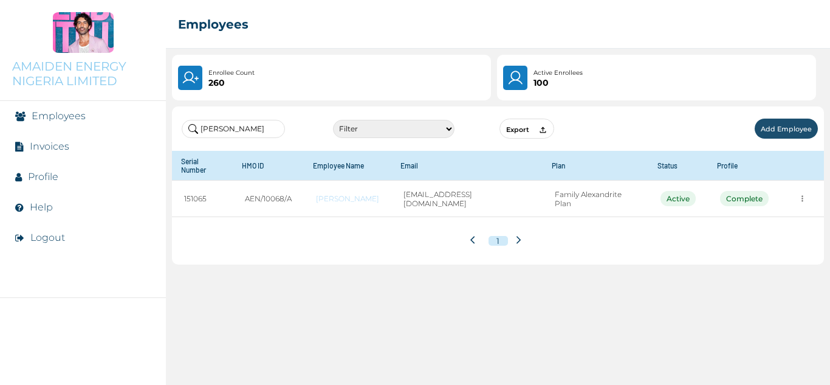
type input "[PERSON_NAME]"
drag, startPoint x: 250, startPoint y: 132, endPoint x: 176, endPoint y: 134, distance: 74.2
click at [176, 134] on div "[PERSON_NAME] Active Suspended Deactivated Export Add Employee" at bounding box center [498, 128] width 652 height 44
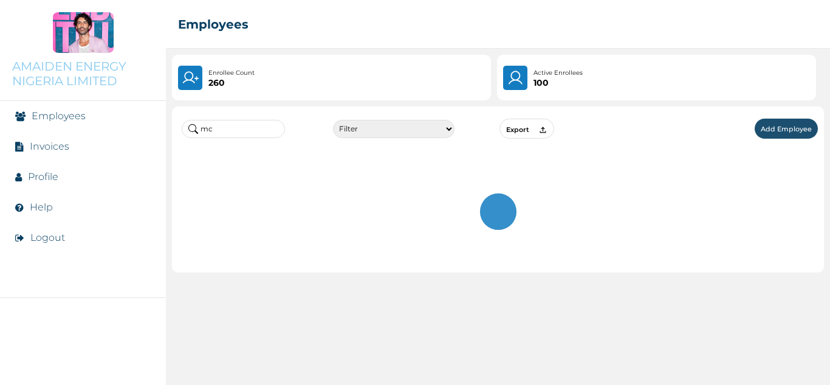
type input "m"
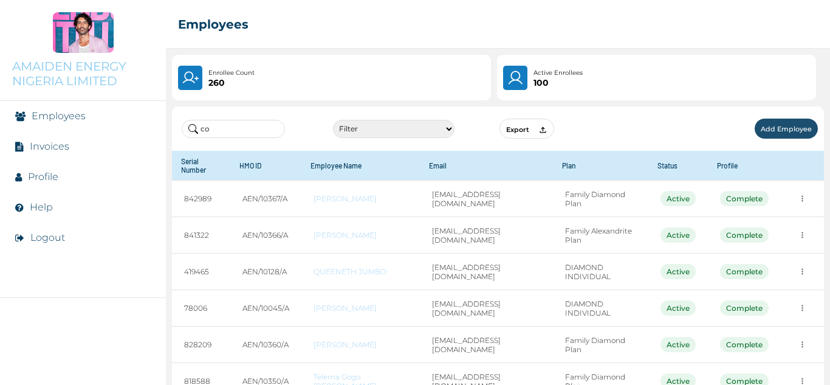
drag, startPoint x: 253, startPoint y: 121, endPoint x: 192, endPoint y: 127, distance: 61.7
click at [192, 127] on input "co" at bounding box center [233, 129] width 103 height 18
paste input "Eromobor"
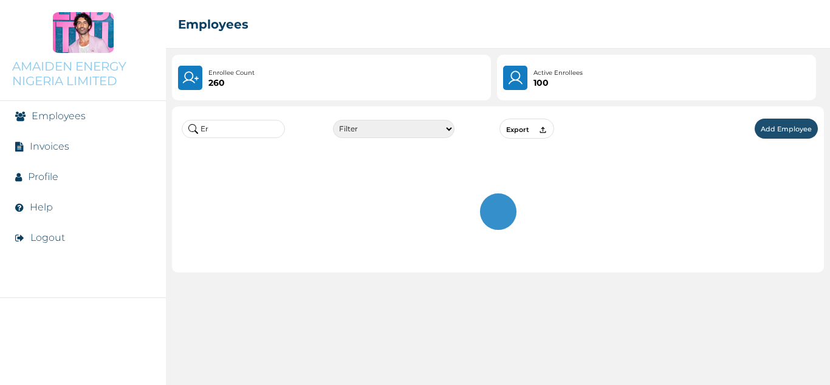
type input "E"
type input "m"
type input "p"
type input "s"
type input "w"
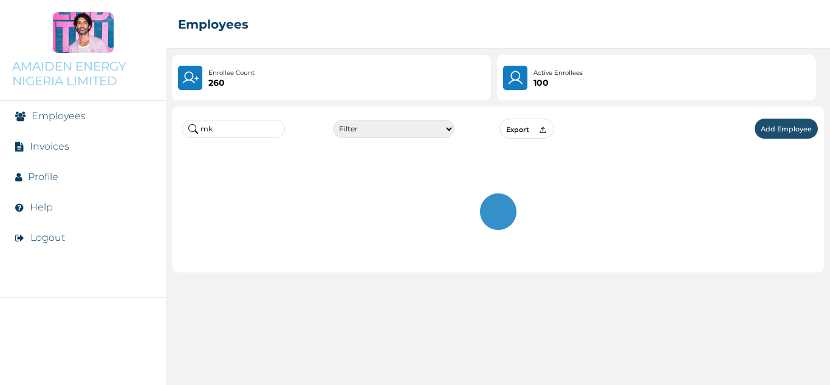
type input "m"
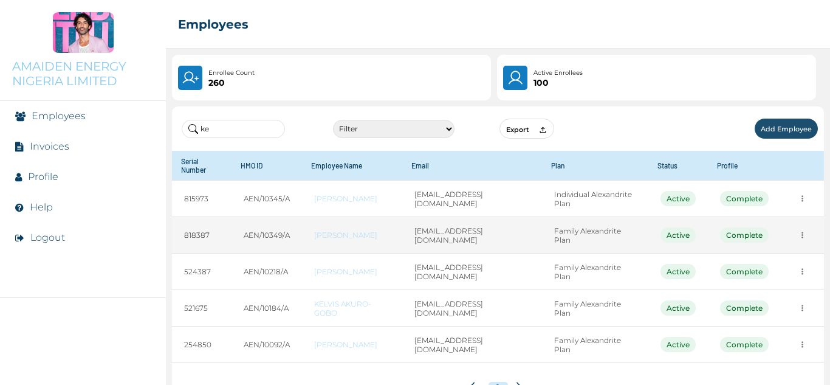
type input "k"
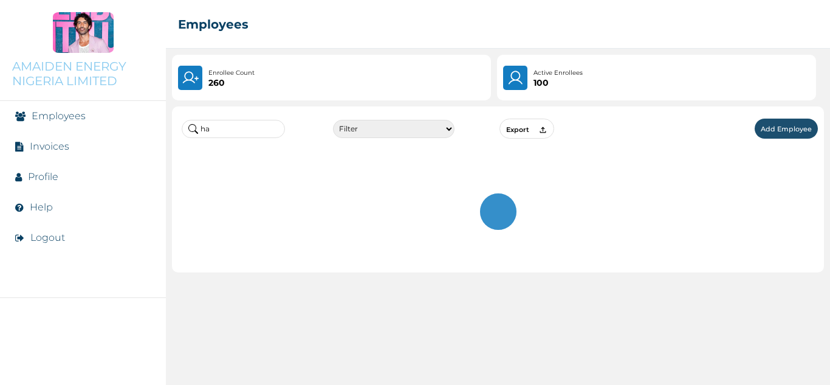
type input "h"
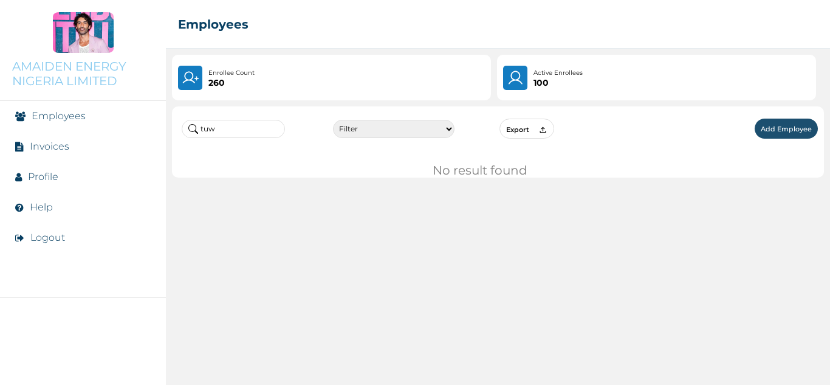
type input "tuw"
